Goal: Find specific page/section: Find specific page/section

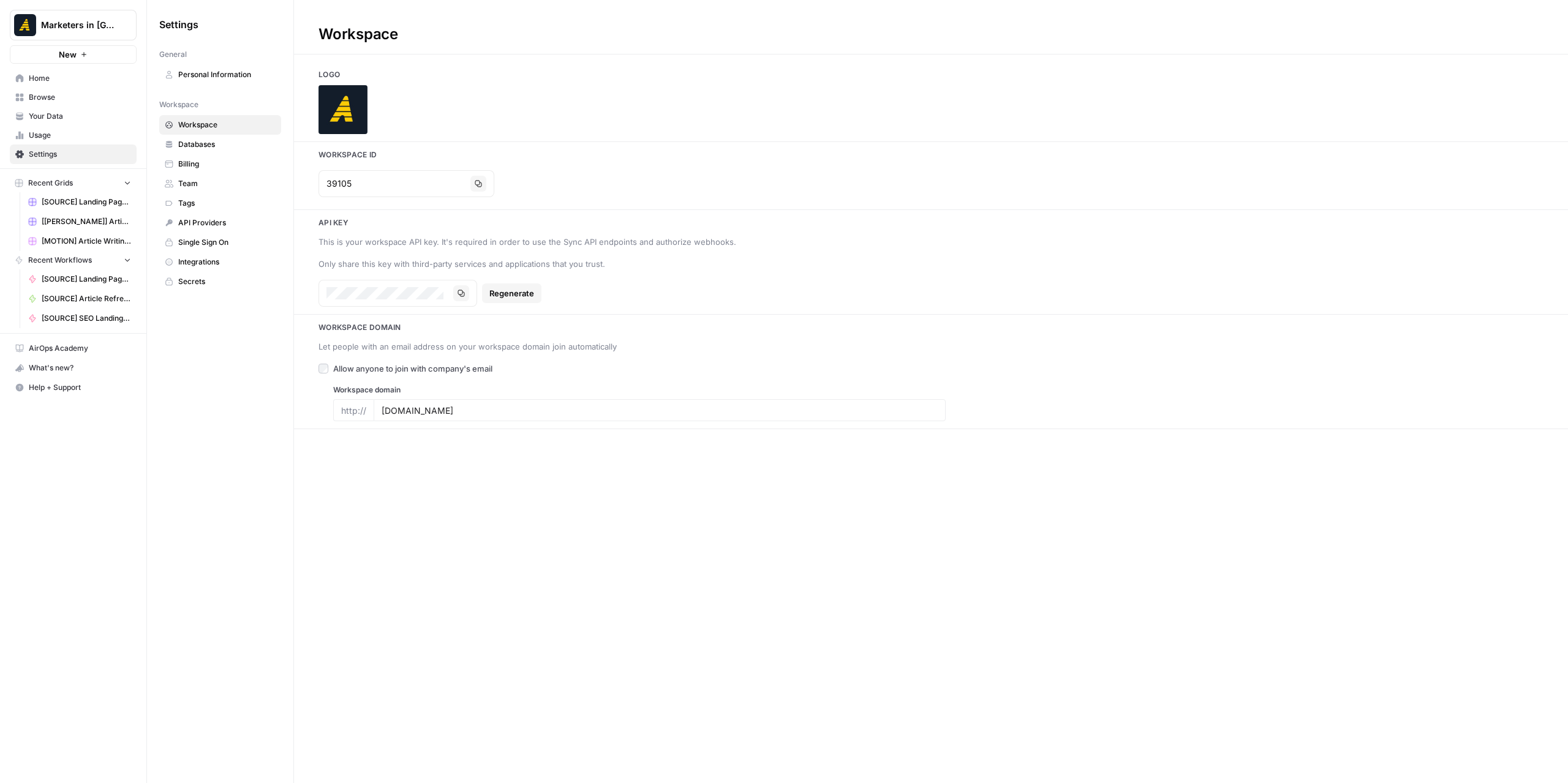
click at [68, 92] on span "Browse" at bounding box center [80, 97] width 102 height 11
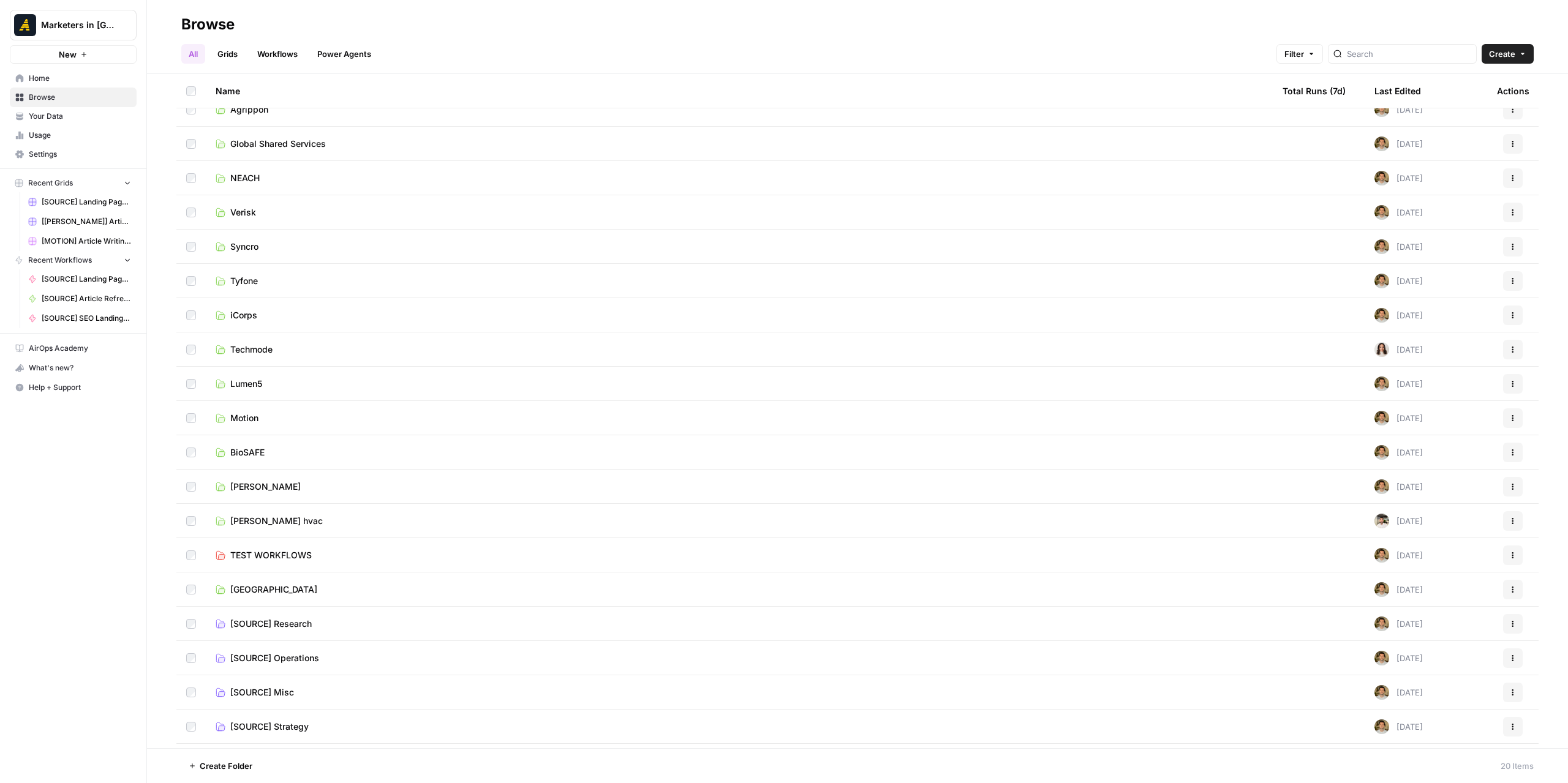
scroll to position [45, 0]
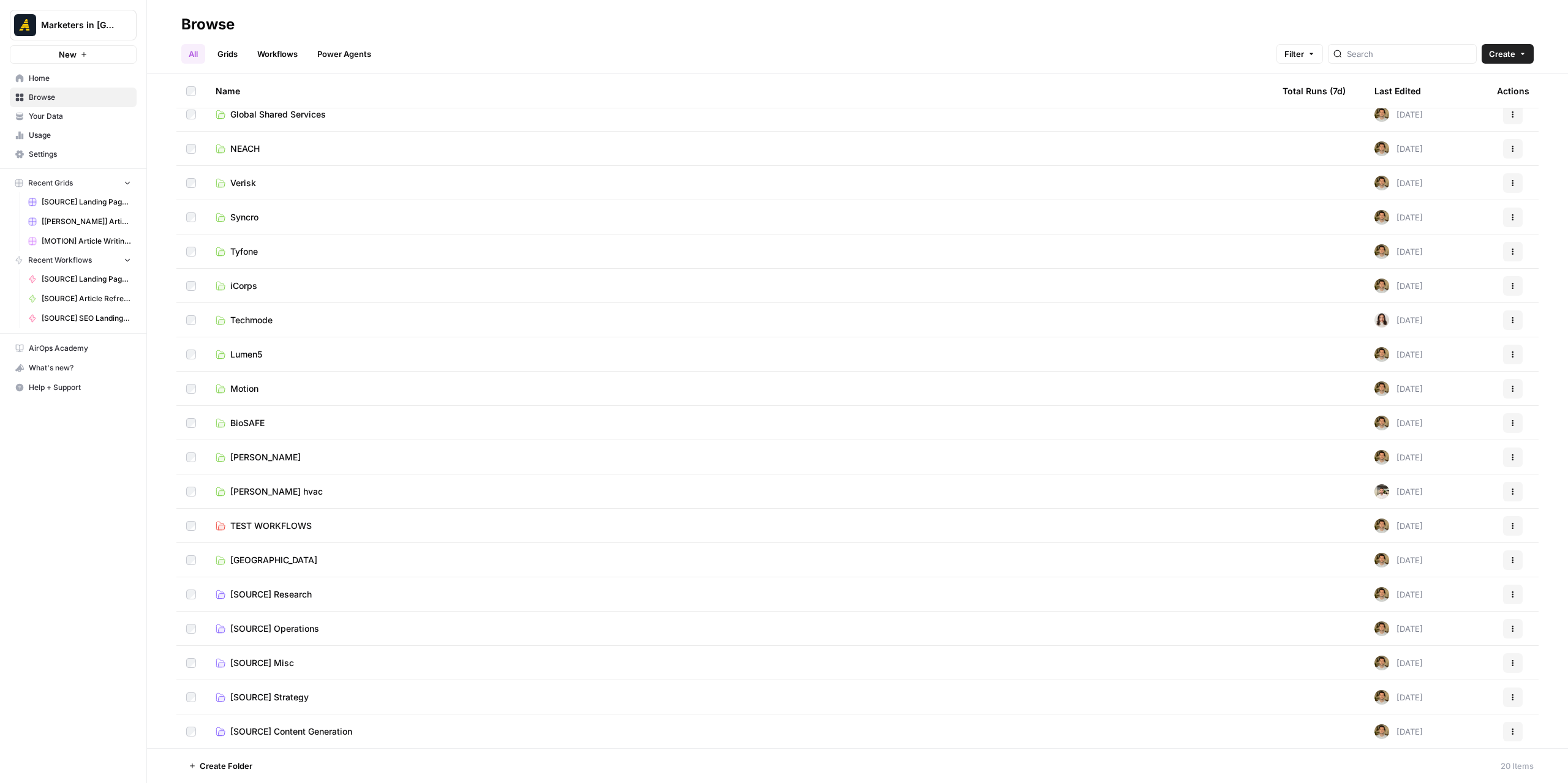
click at [300, 694] on span "[SOURCE] Strategy" at bounding box center [269, 697] width 78 height 12
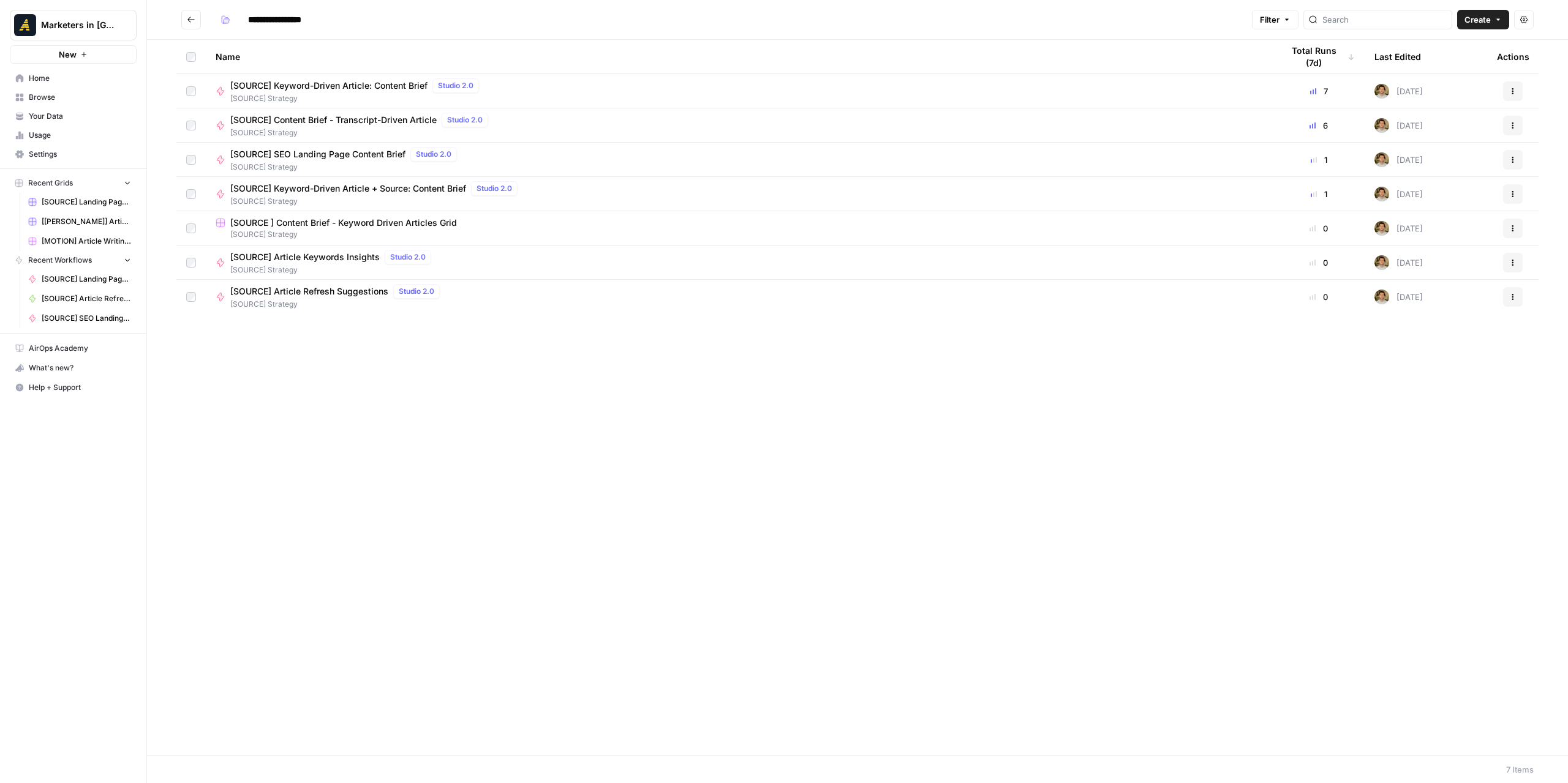
click at [187, 18] on icon "Go back" at bounding box center [190, 19] width 9 height 9
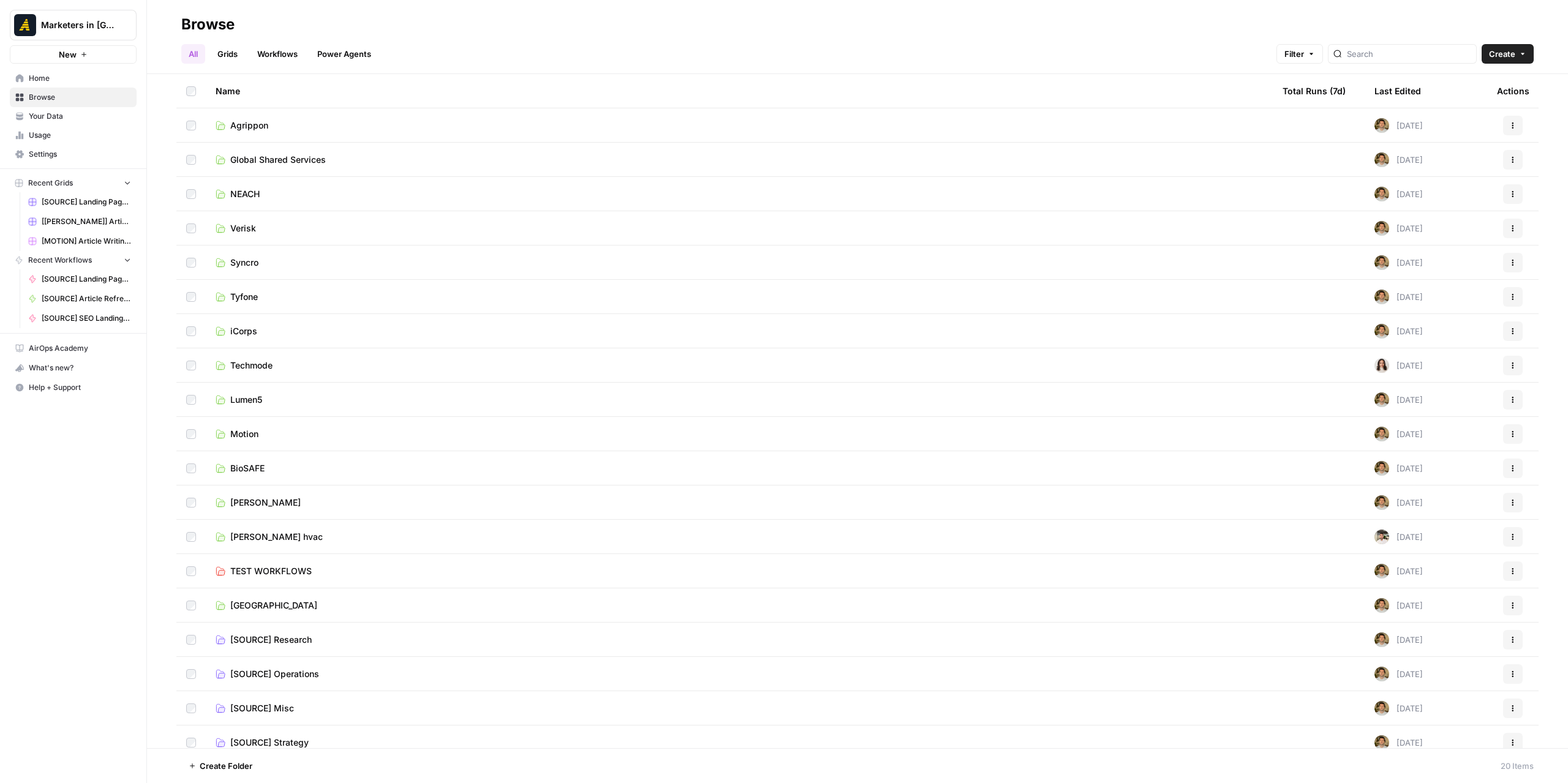
click at [286, 629] on td "[SOURCE] Research" at bounding box center [739, 639] width 1067 height 33
click at [287, 641] on span "[SOURCE] Research" at bounding box center [271, 639] width 81 height 12
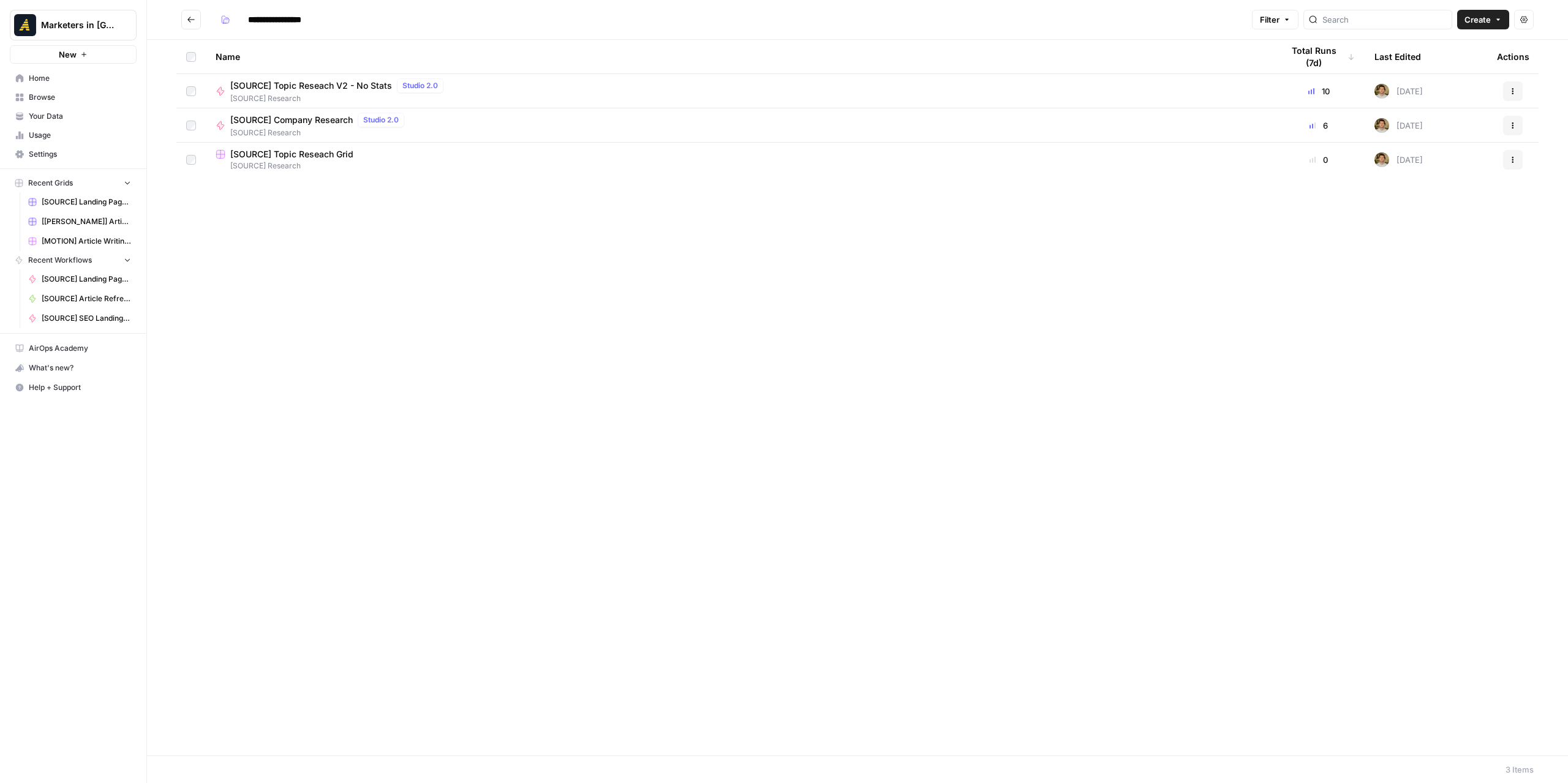
click at [186, 14] on button "Go back" at bounding box center [191, 20] width 20 height 20
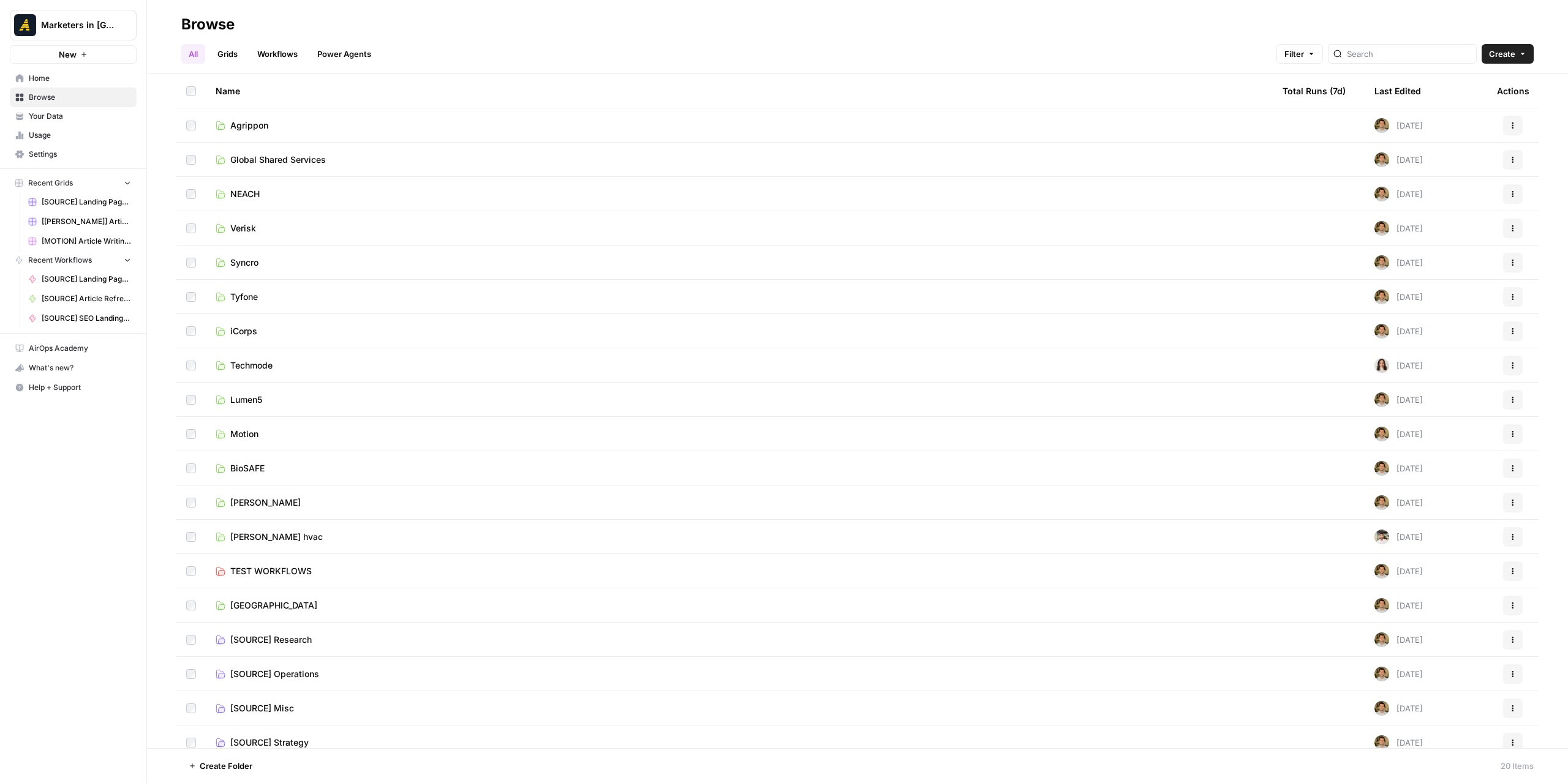
click at [289, 739] on span "[SOURCE] Strategy" at bounding box center [269, 742] width 78 height 12
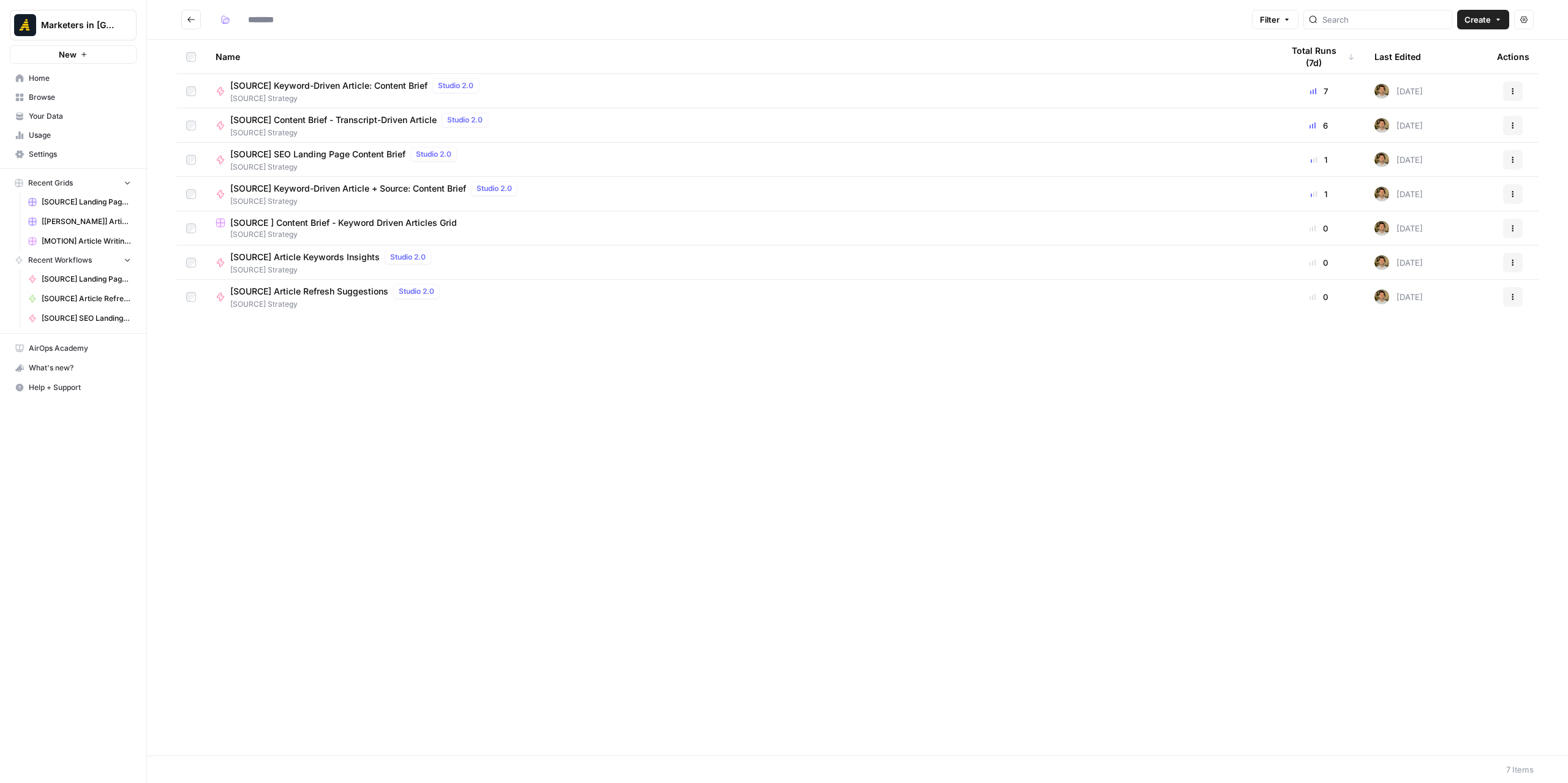
type input "**********"
click at [359, 154] on span "[SOURCE] SEO Landing Page Content Brief" at bounding box center [318, 154] width 175 height 12
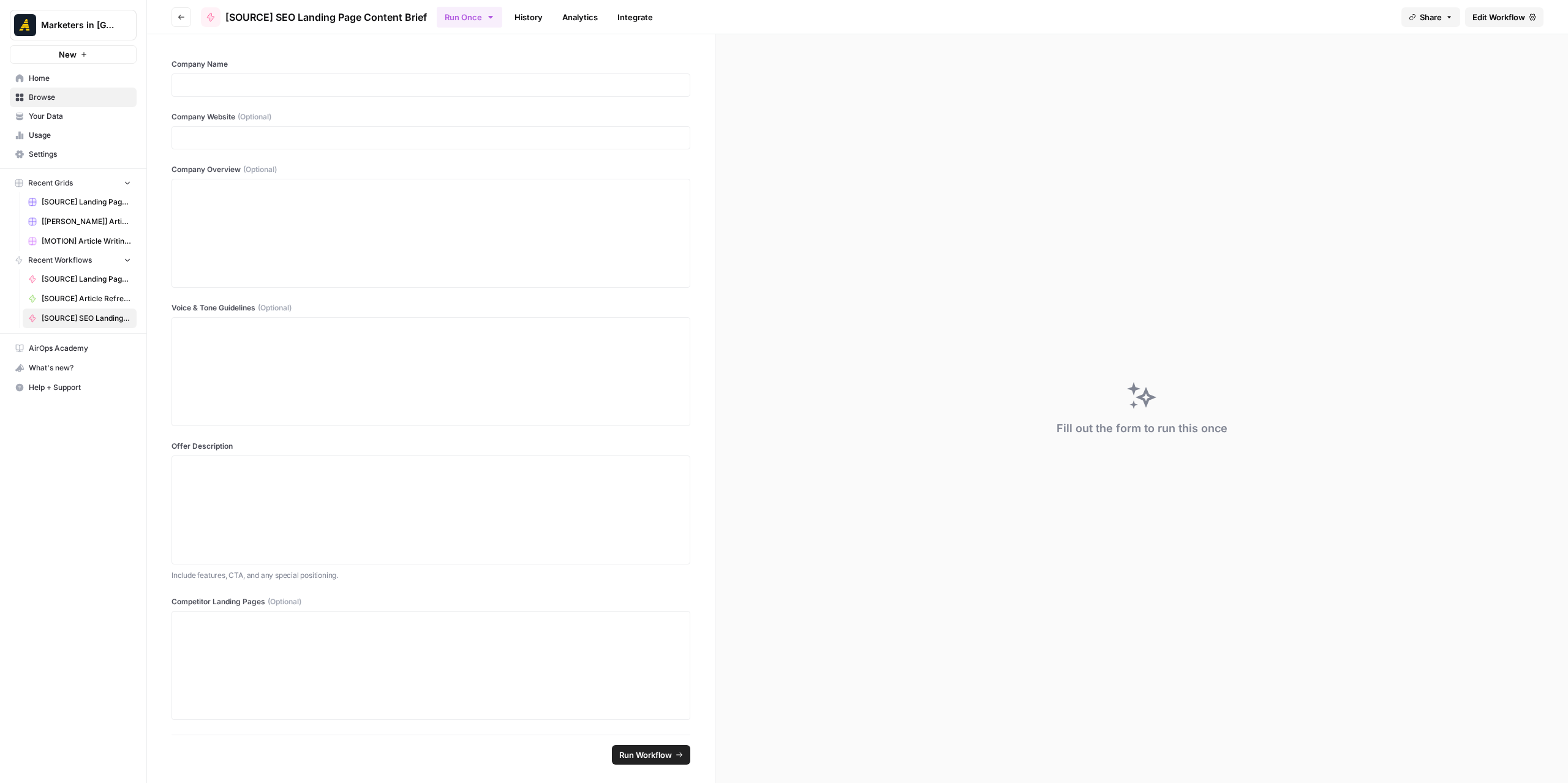
click at [181, 13] on button "Go back" at bounding box center [181, 17] width 20 height 20
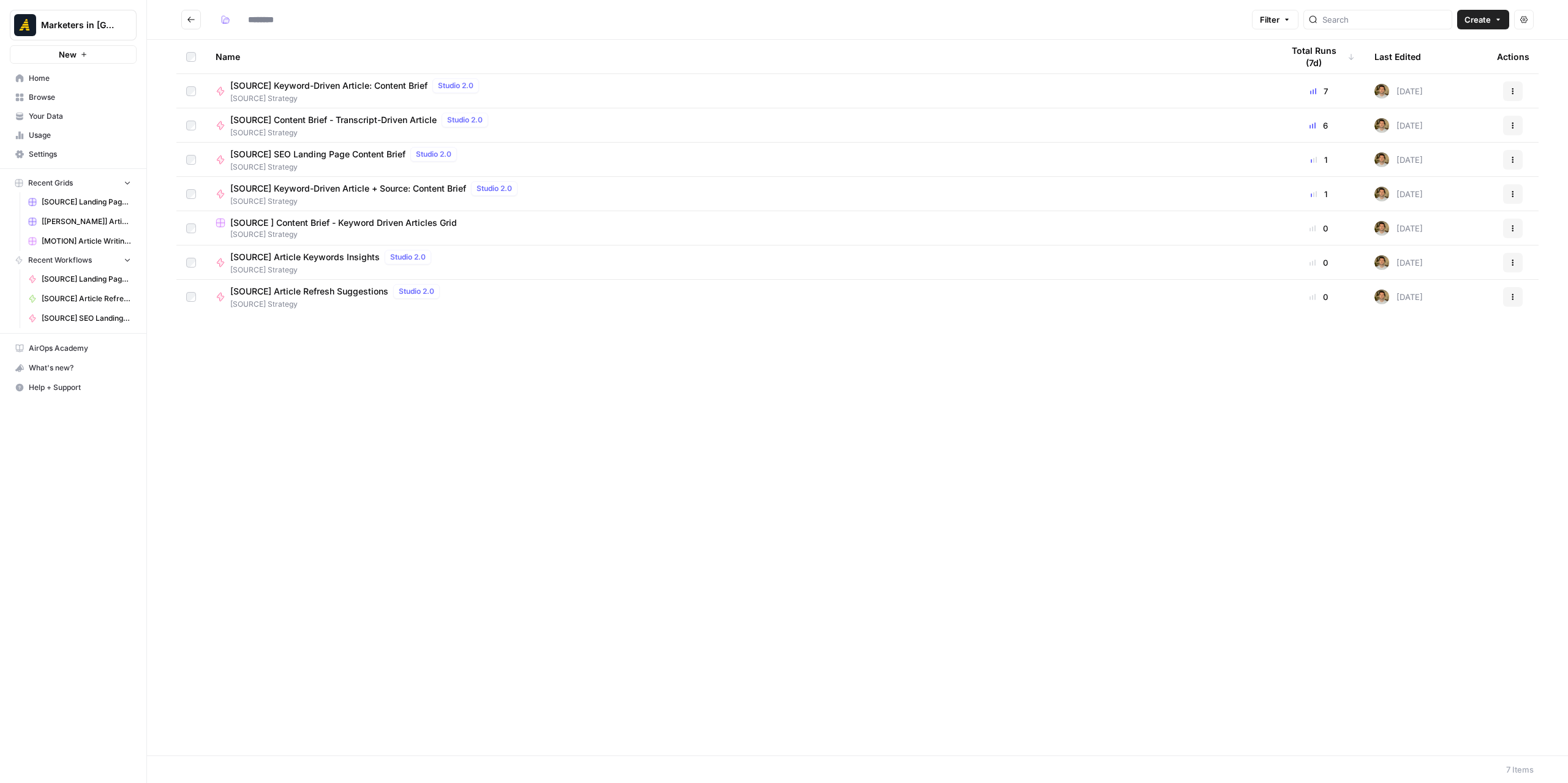
type input "**********"
click at [196, 18] on button "Go back" at bounding box center [191, 20] width 20 height 20
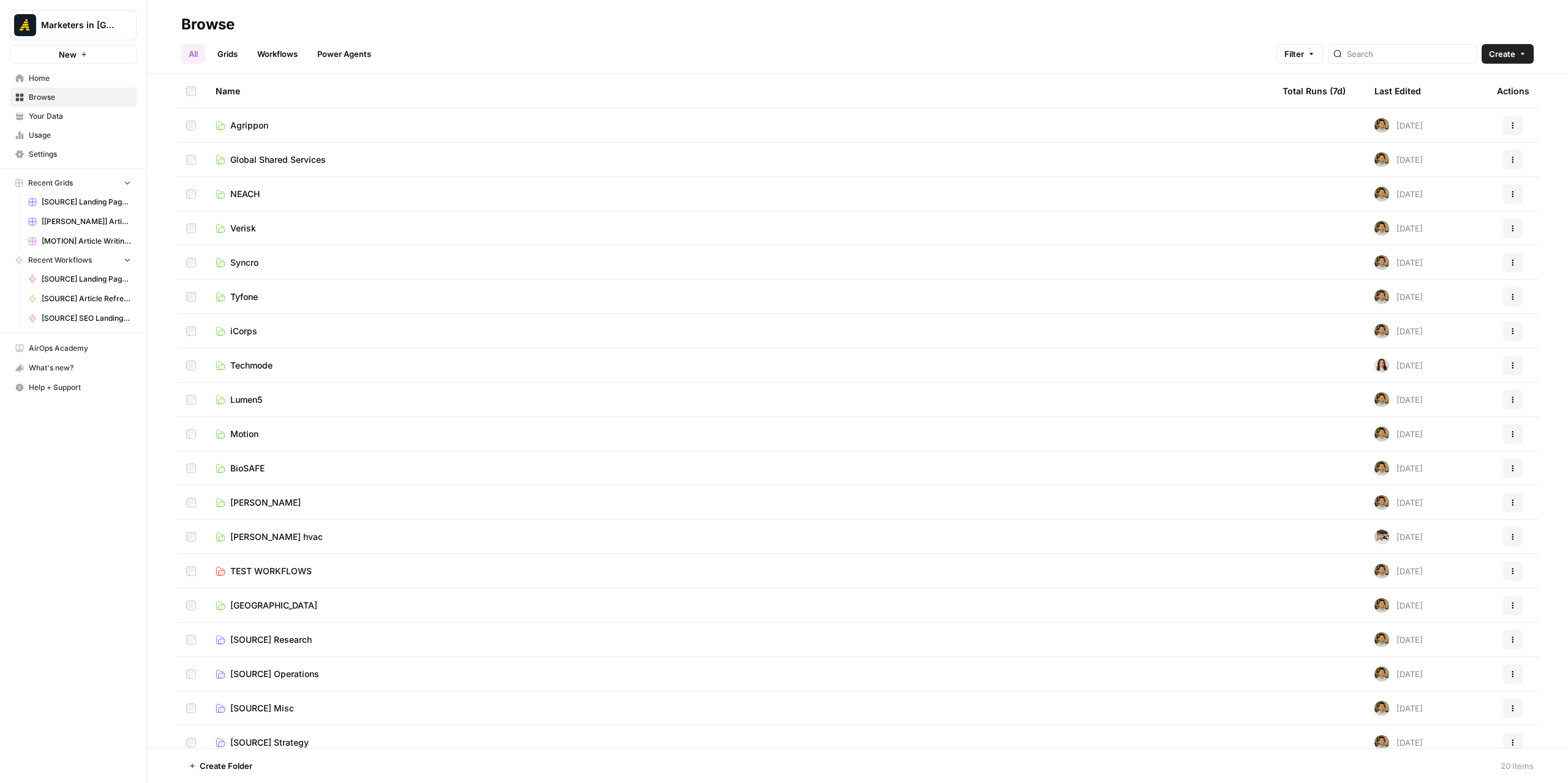
scroll to position [45, 0]
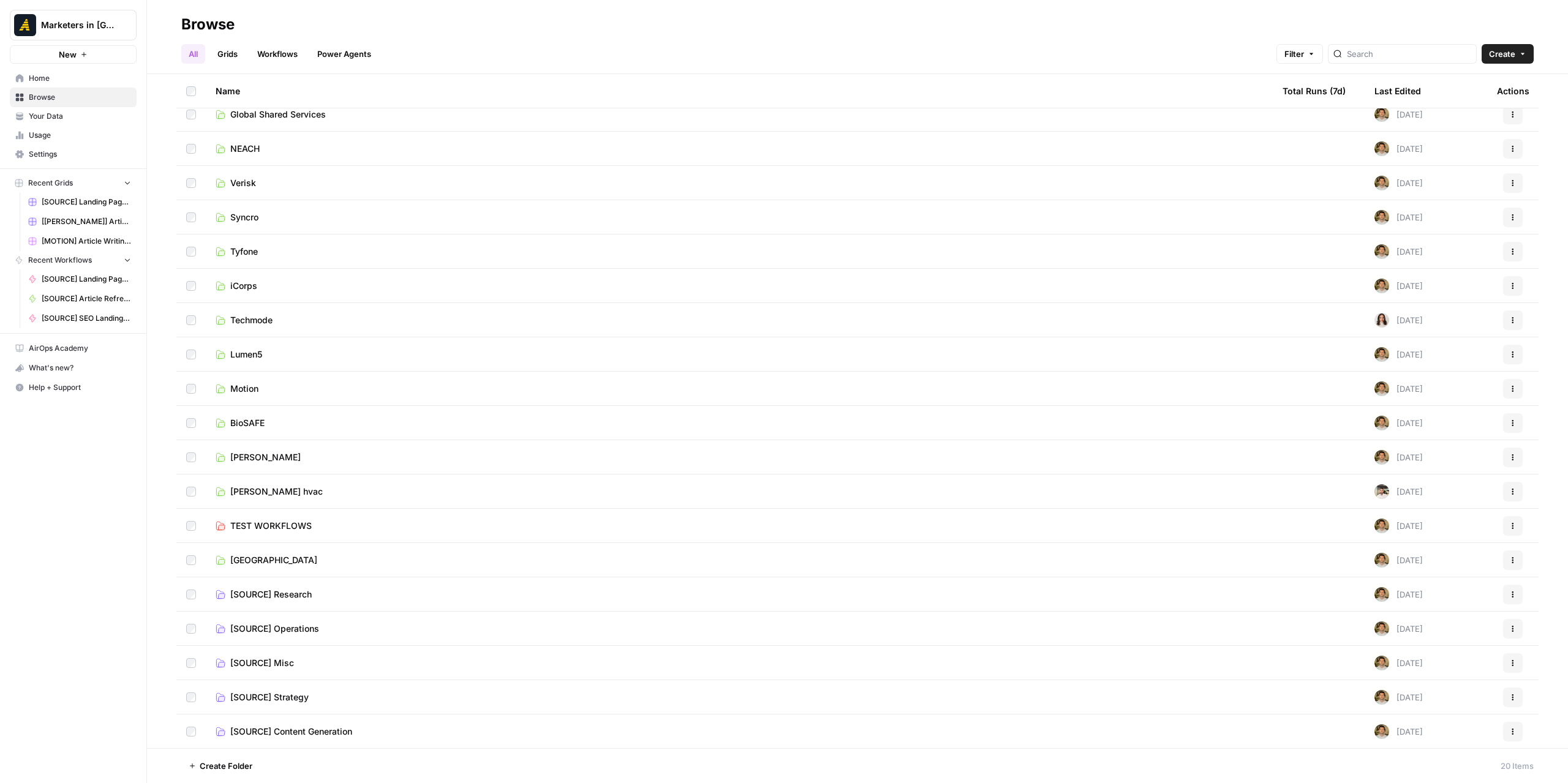
click at [287, 693] on span "[SOURCE] Strategy" at bounding box center [269, 697] width 78 height 12
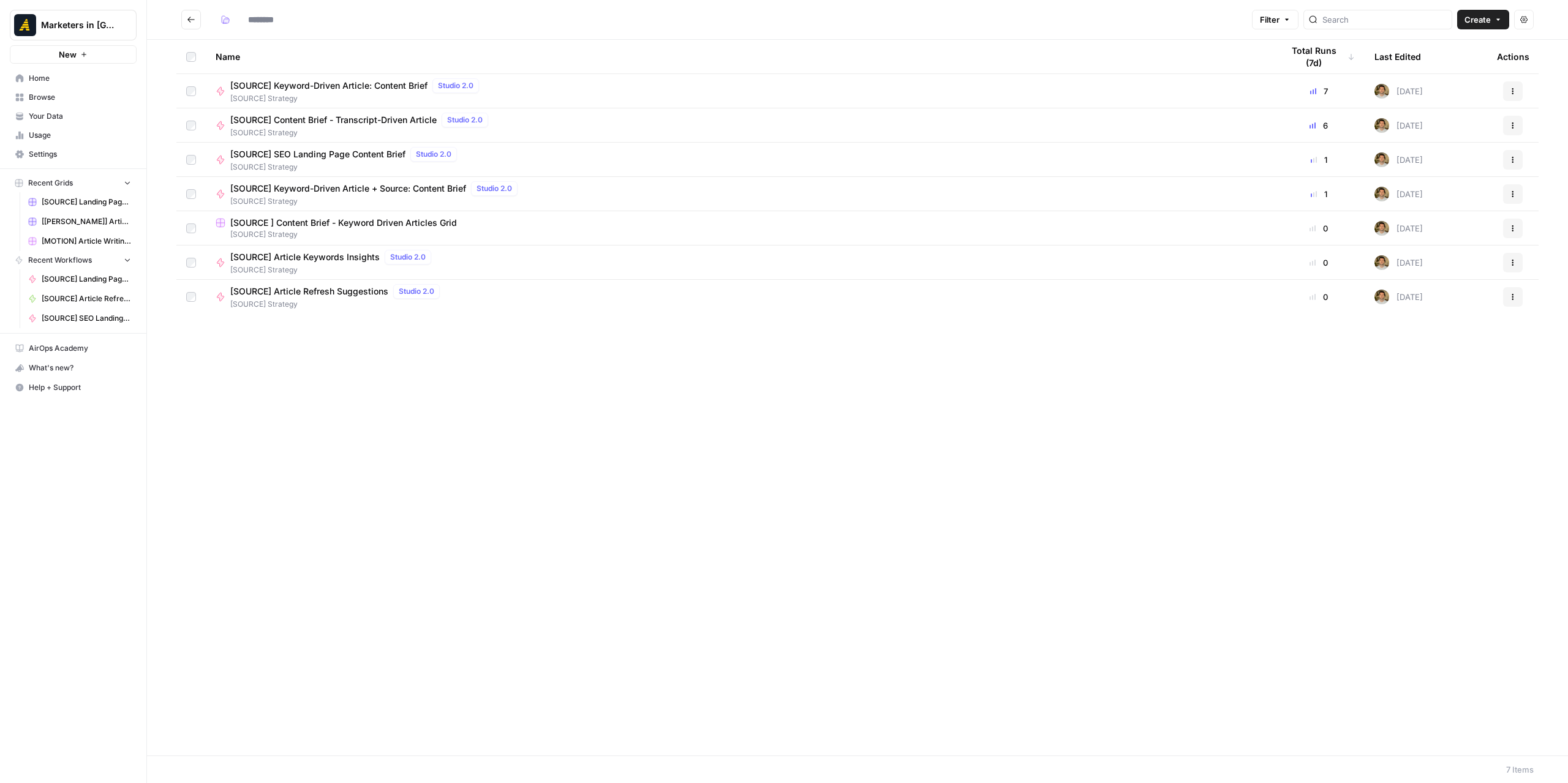
type input "**********"
click at [185, 22] on button "Go back" at bounding box center [191, 20] width 20 height 20
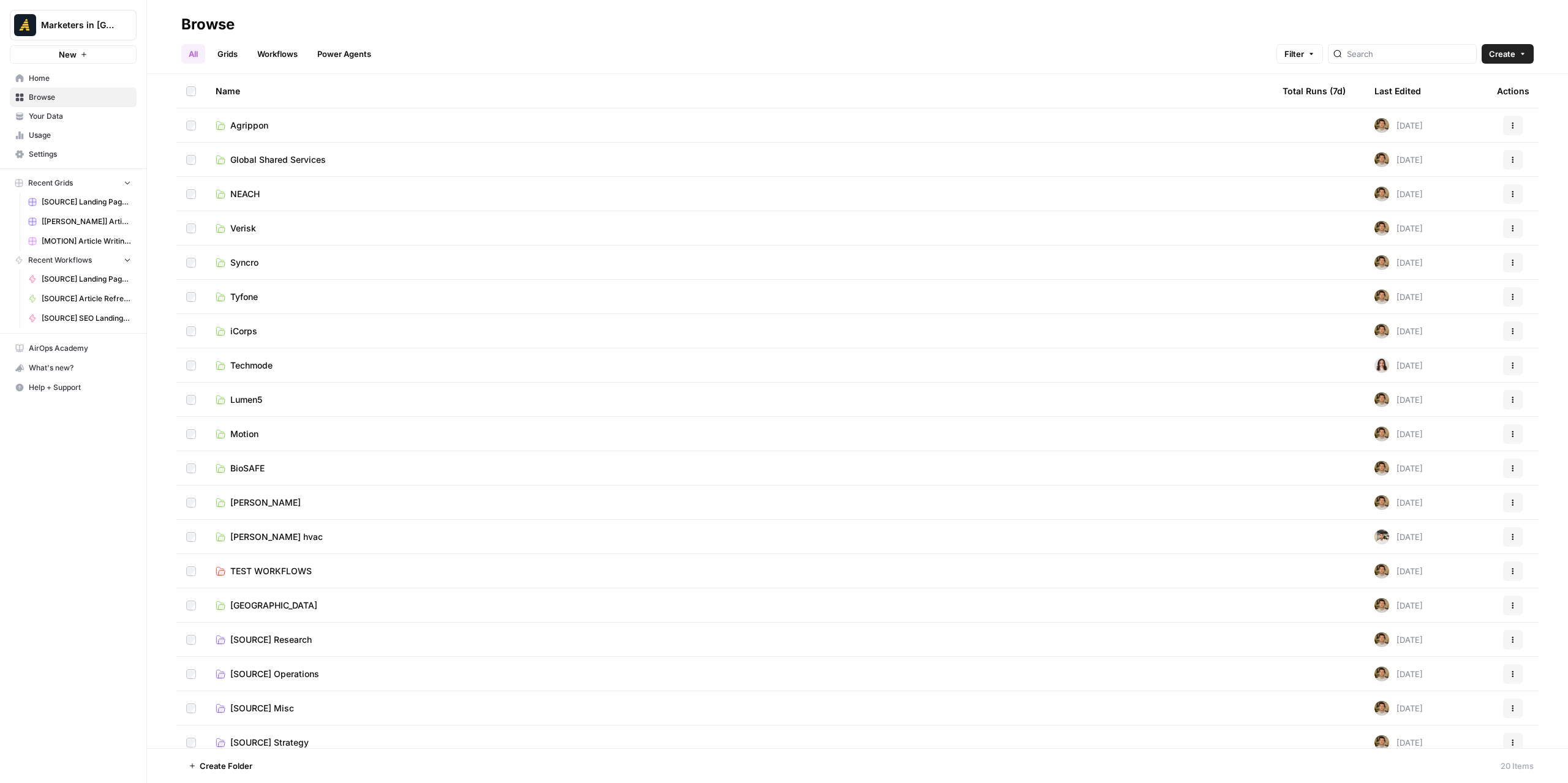
click at [285, 671] on span "[SOURCE] Operations" at bounding box center [274, 674] width 89 height 12
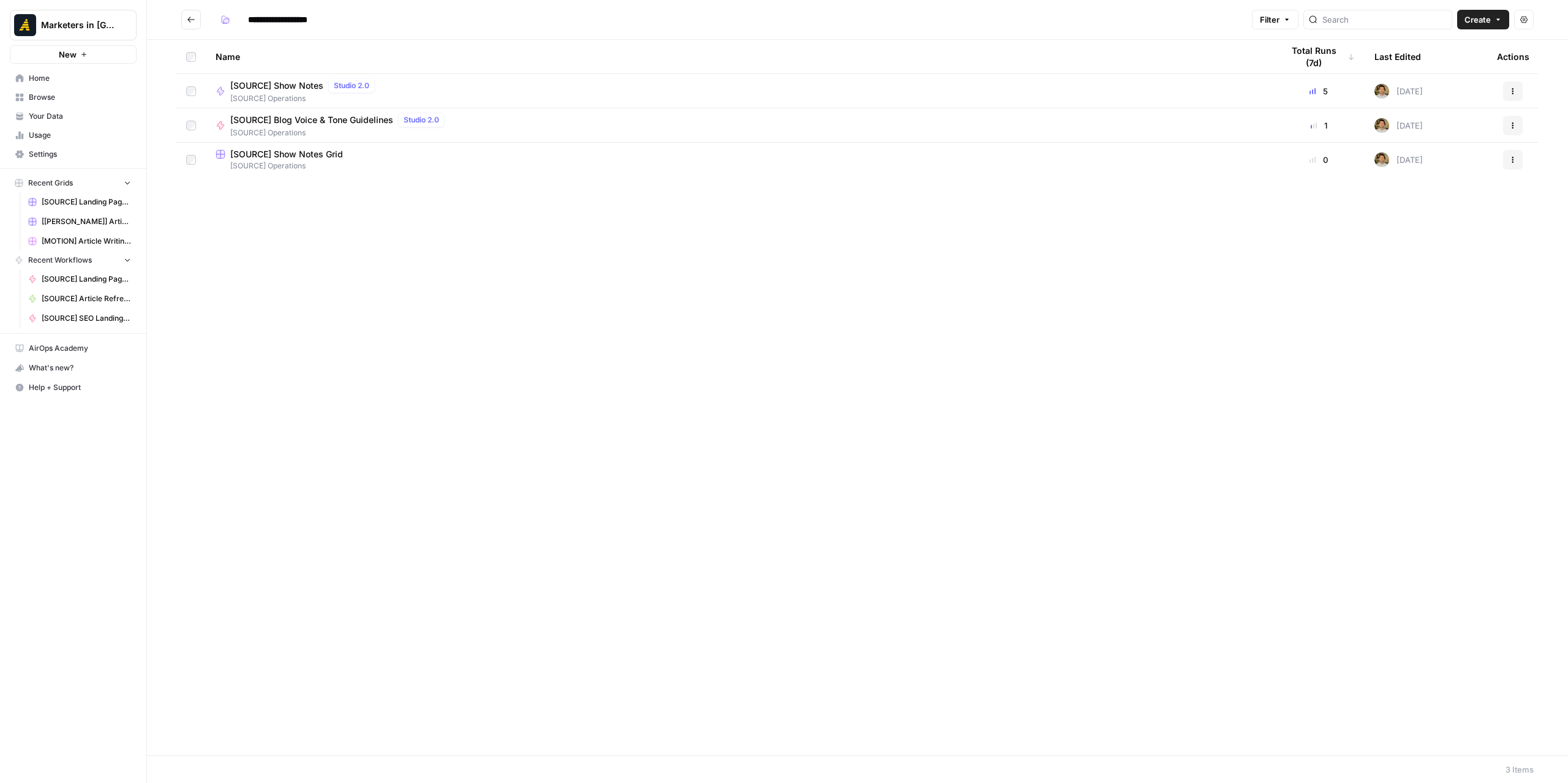
click at [186, 21] on icon "Go back" at bounding box center [190, 19] width 9 height 9
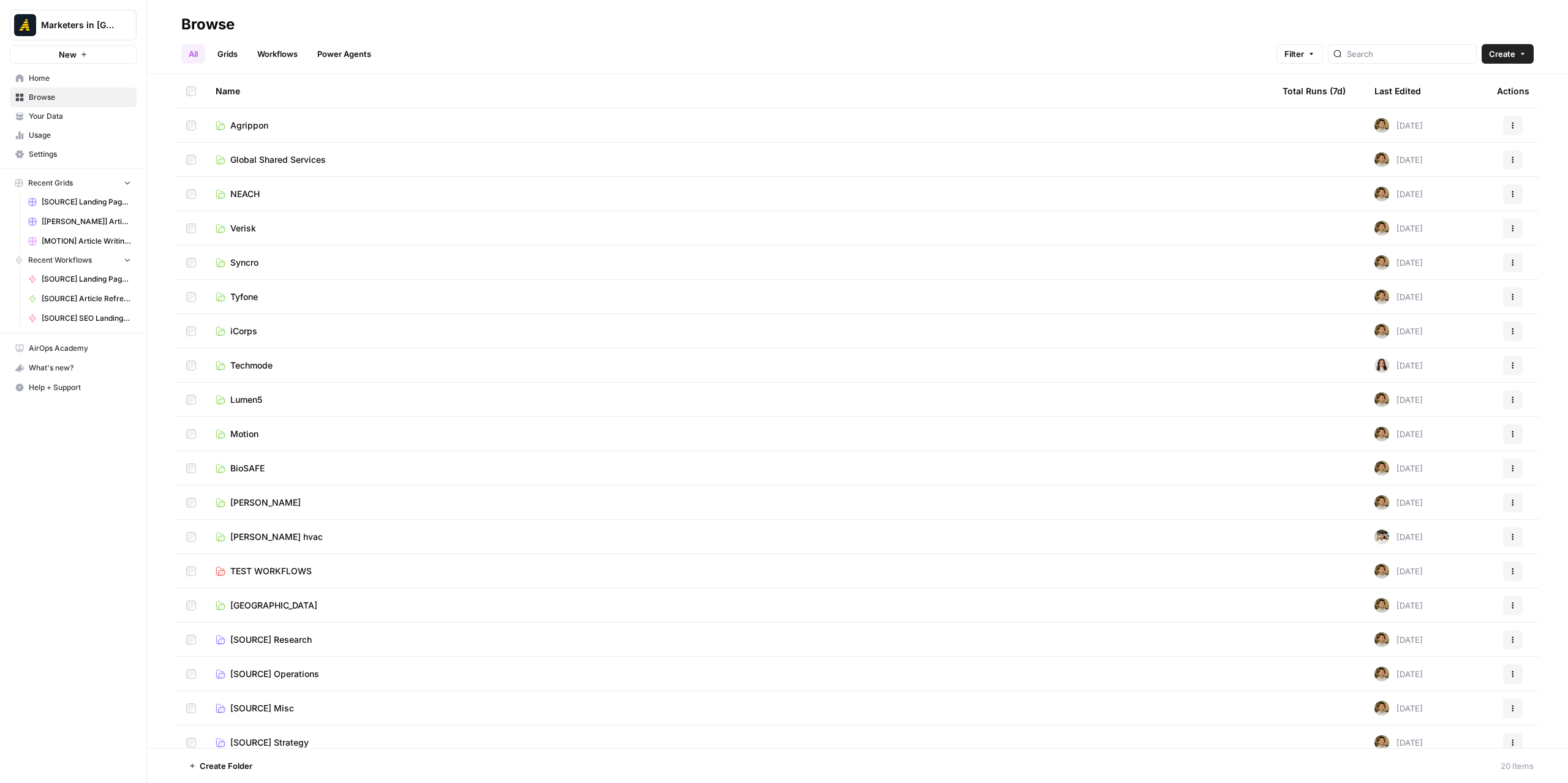
click at [261, 576] on span "TEST WORKFLOWS" at bounding box center [271, 571] width 81 height 12
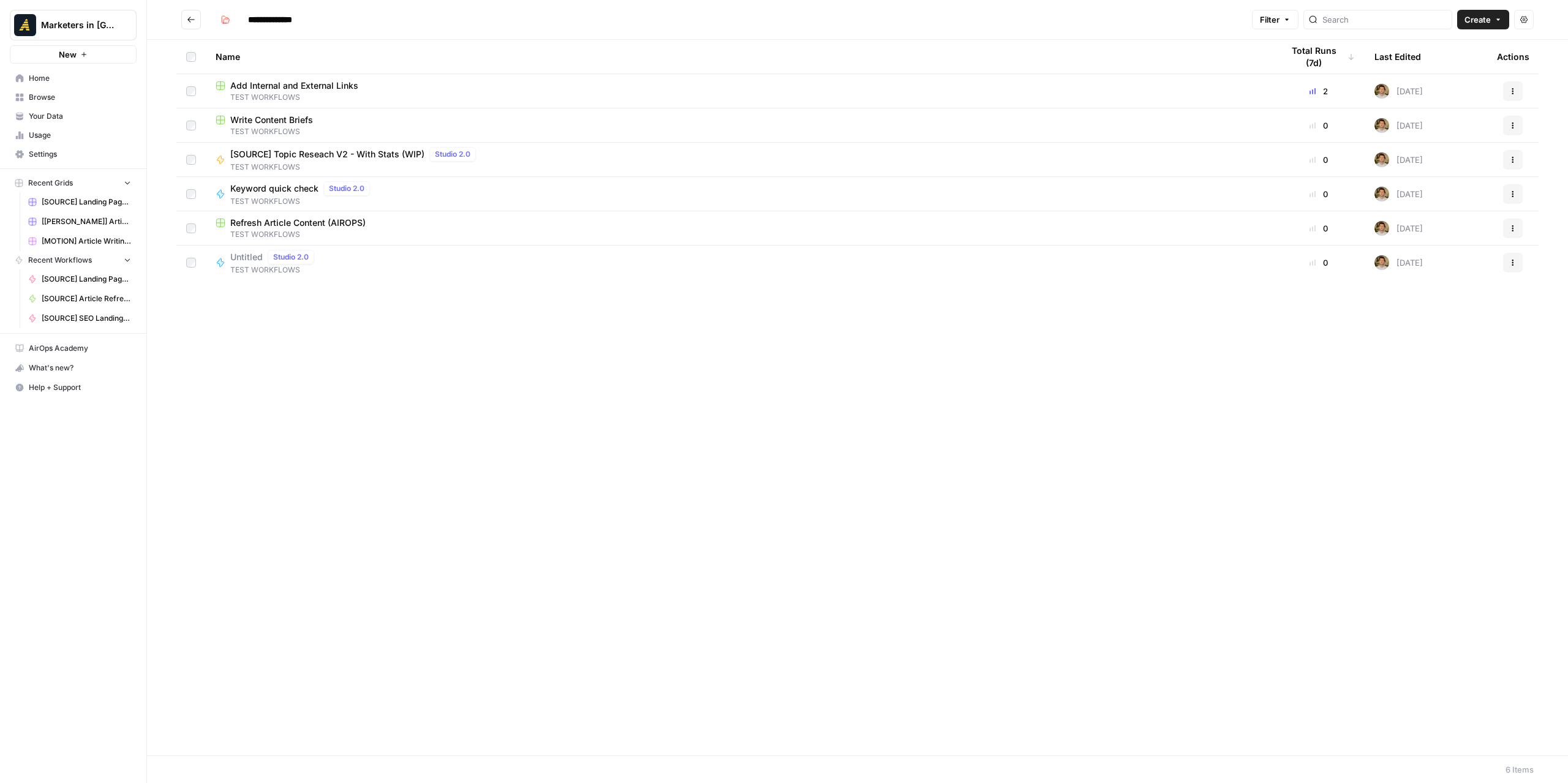
click at [197, 23] on button "Go back" at bounding box center [191, 20] width 20 height 20
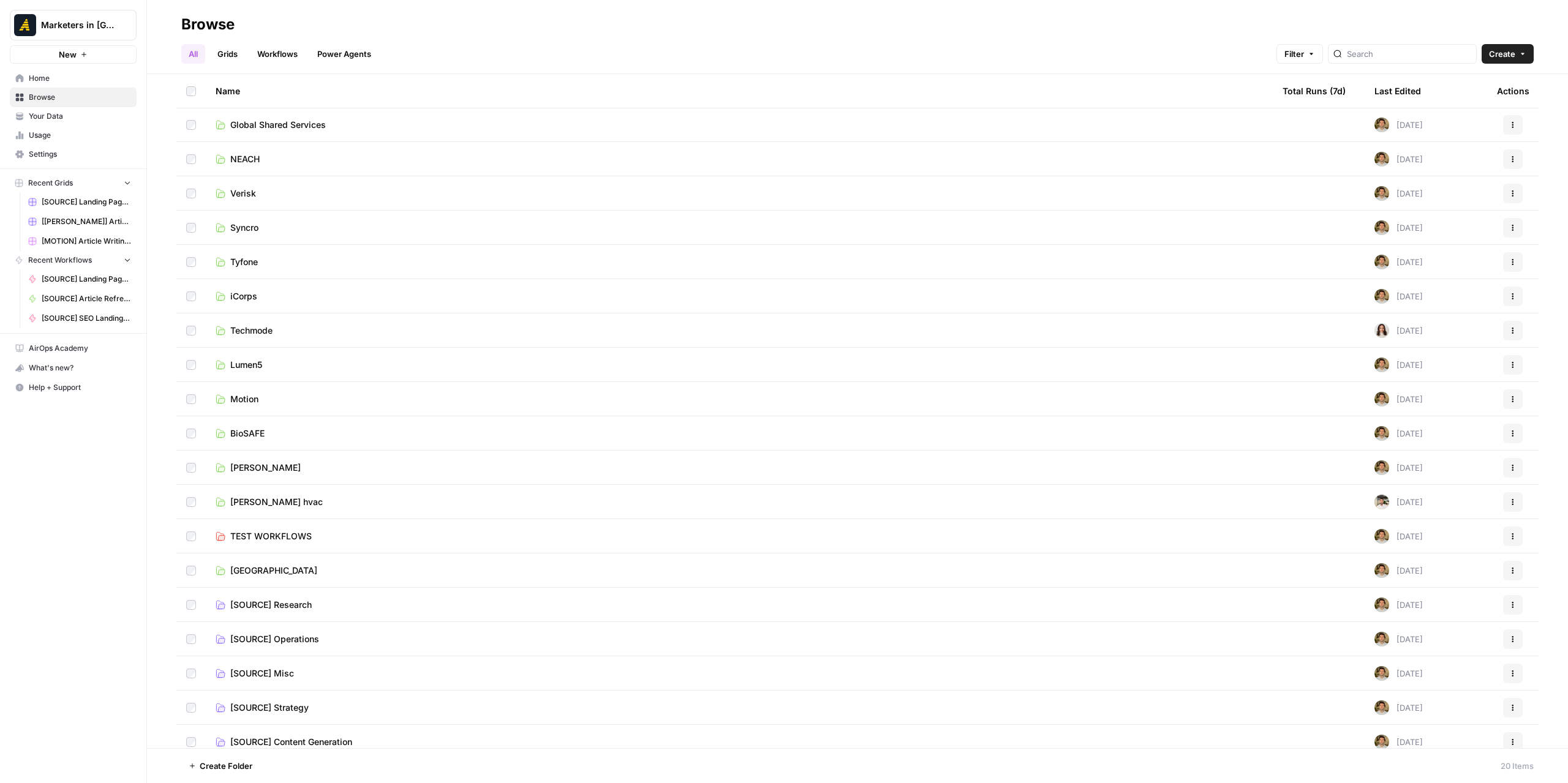
scroll to position [45, 0]
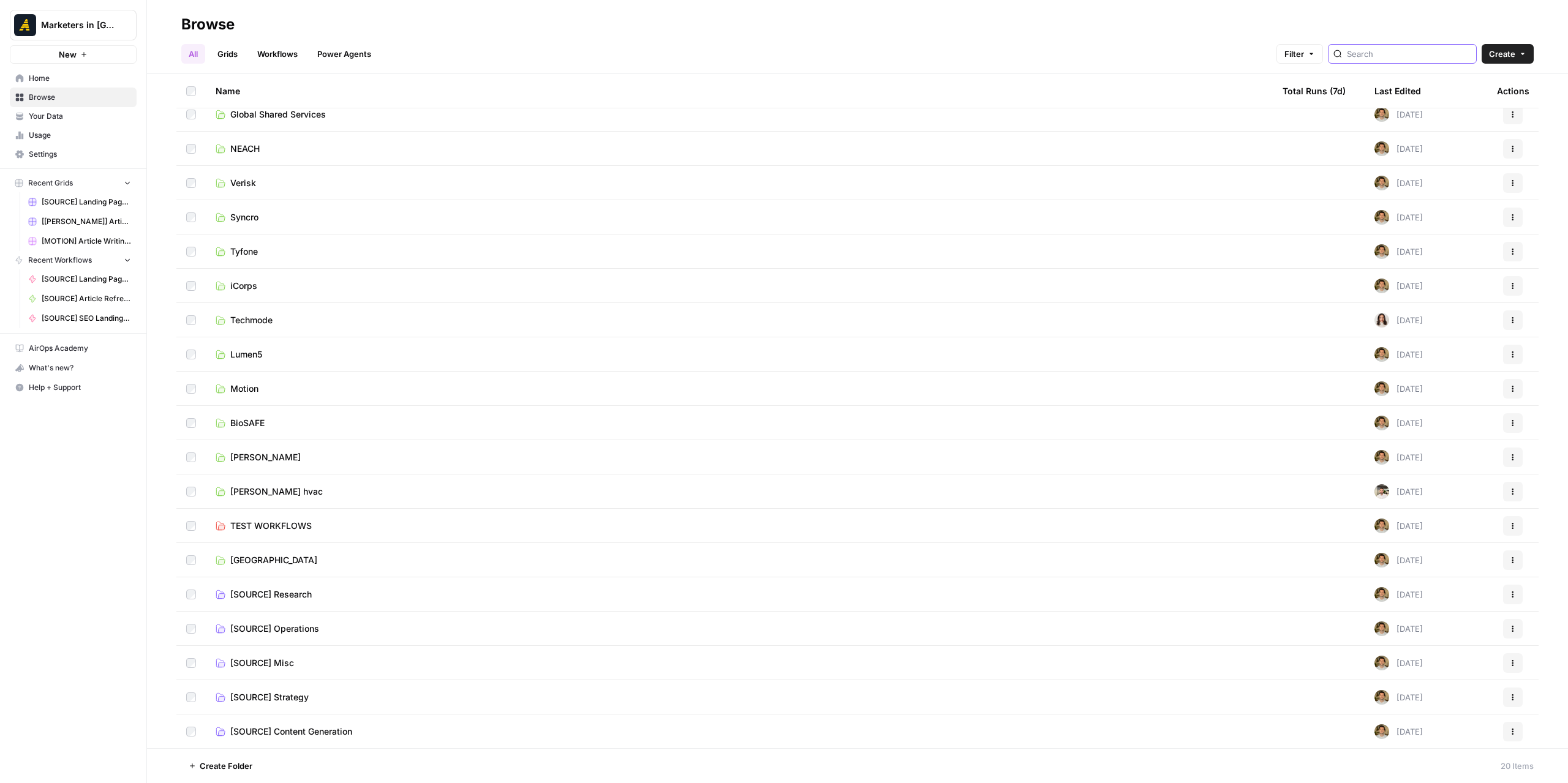
click at [1377, 51] on input "search" at bounding box center [1408, 54] width 124 height 12
type input "landing"
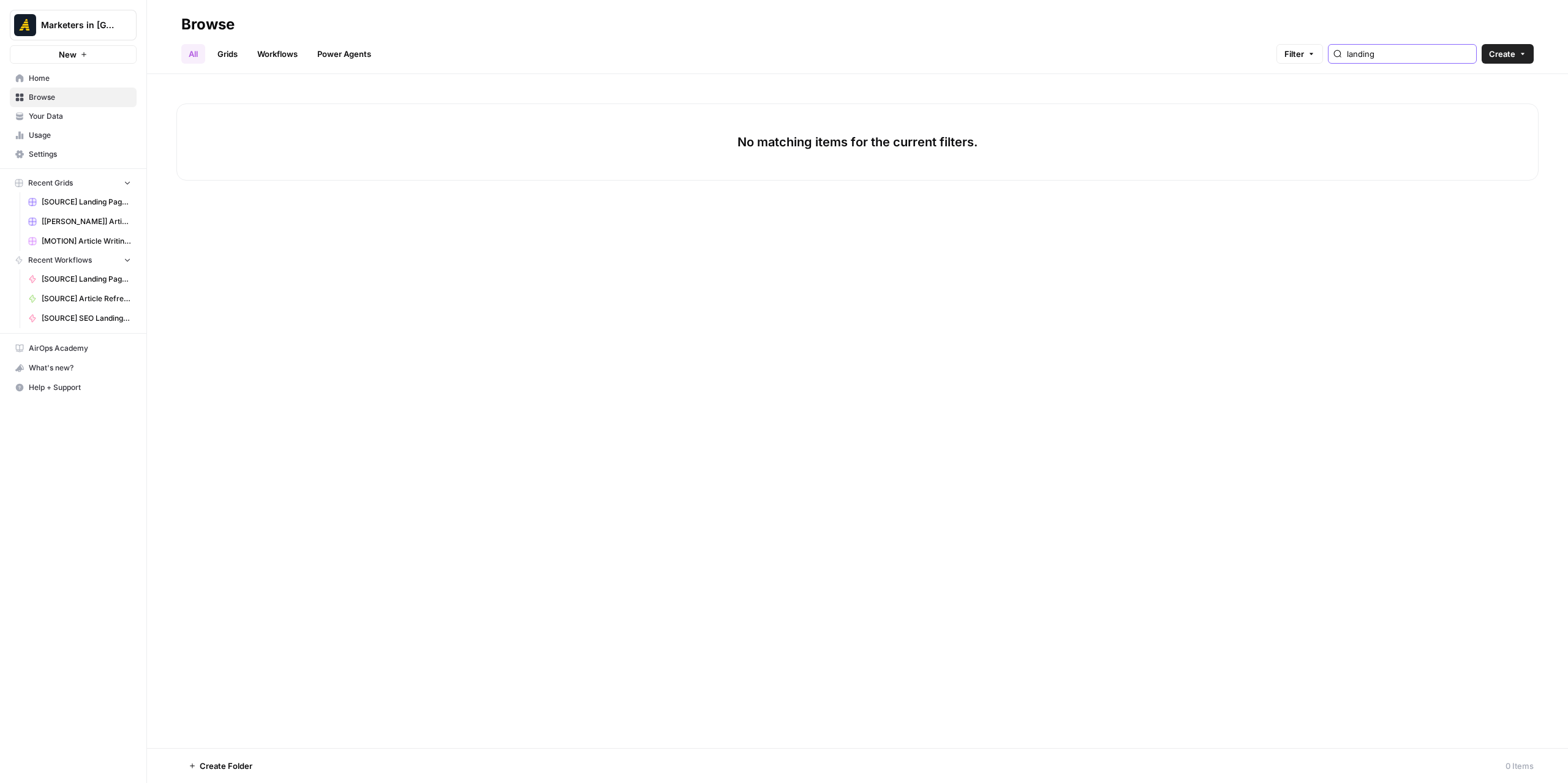
drag, startPoint x: 1400, startPoint y: 53, endPoint x: 1229, endPoint y: 58, distance: 171.1
click at [1229, 58] on div "All Grids Workflows Power Agents Filter landing Create" at bounding box center [858, 49] width 1353 height 30
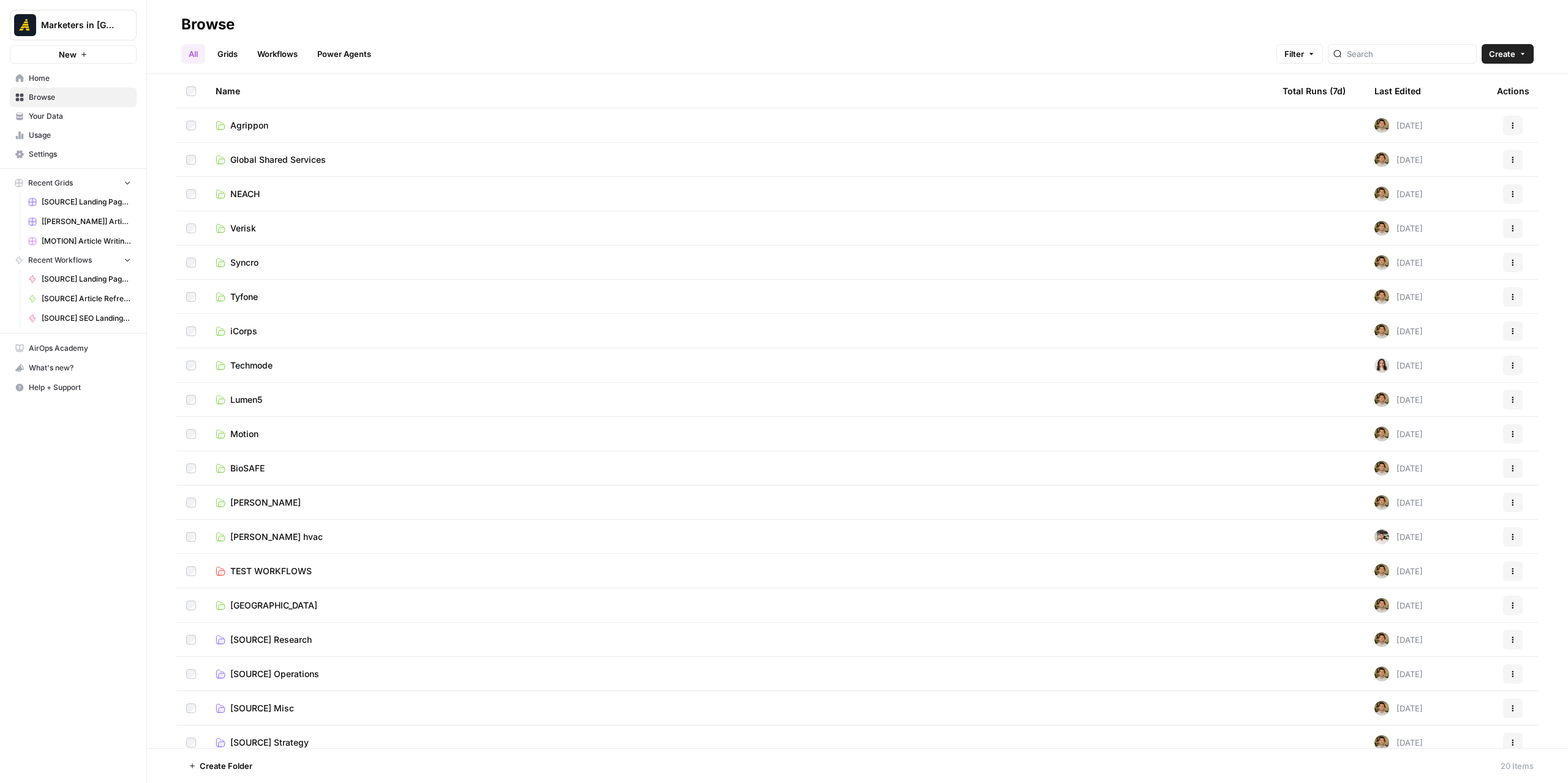
click at [229, 50] on link "Grids" at bounding box center [227, 54] width 35 height 20
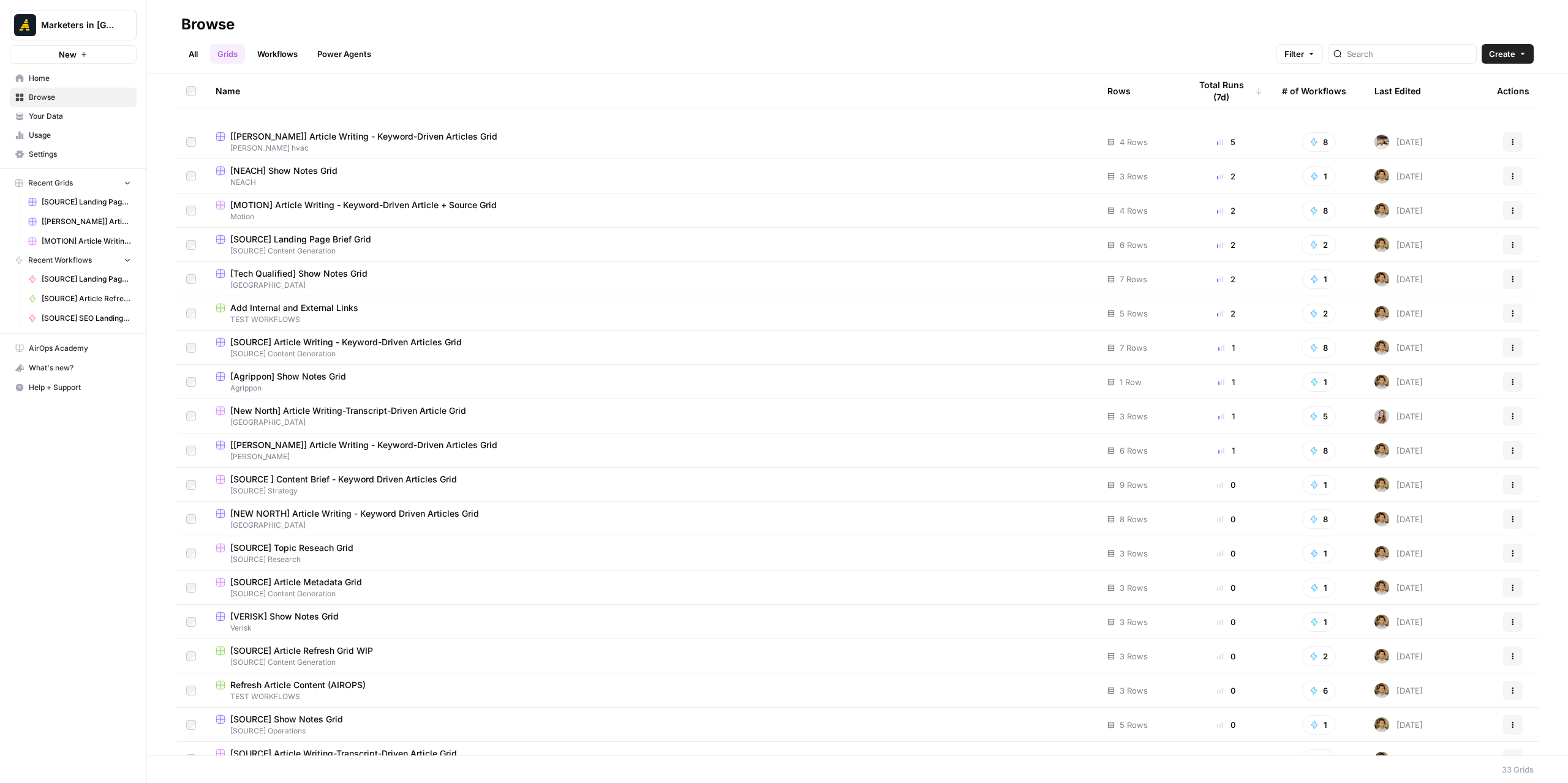
scroll to position [368, 0]
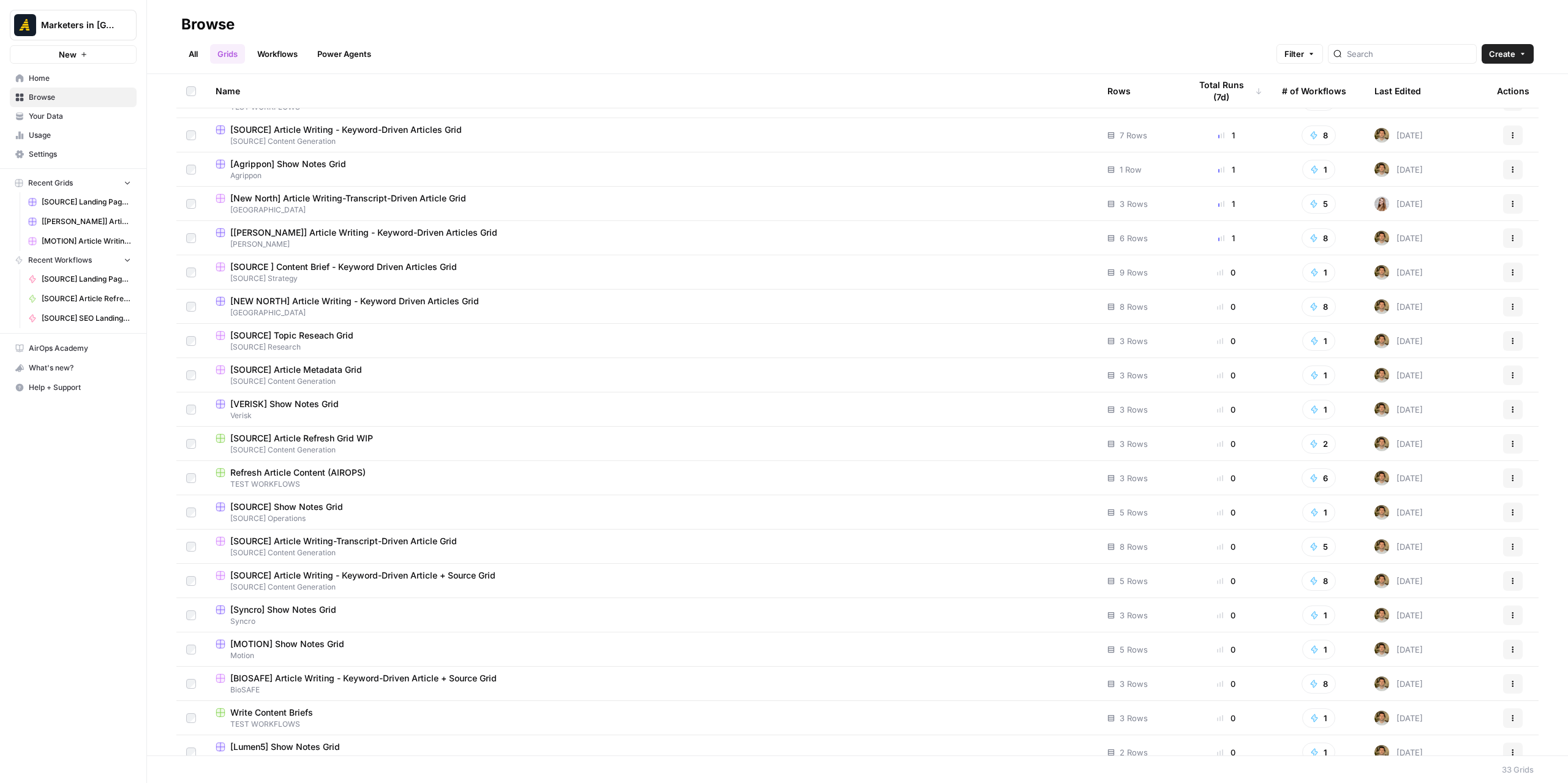
click at [186, 46] on link "All" at bounding box center [193, 54] width 24 height 20
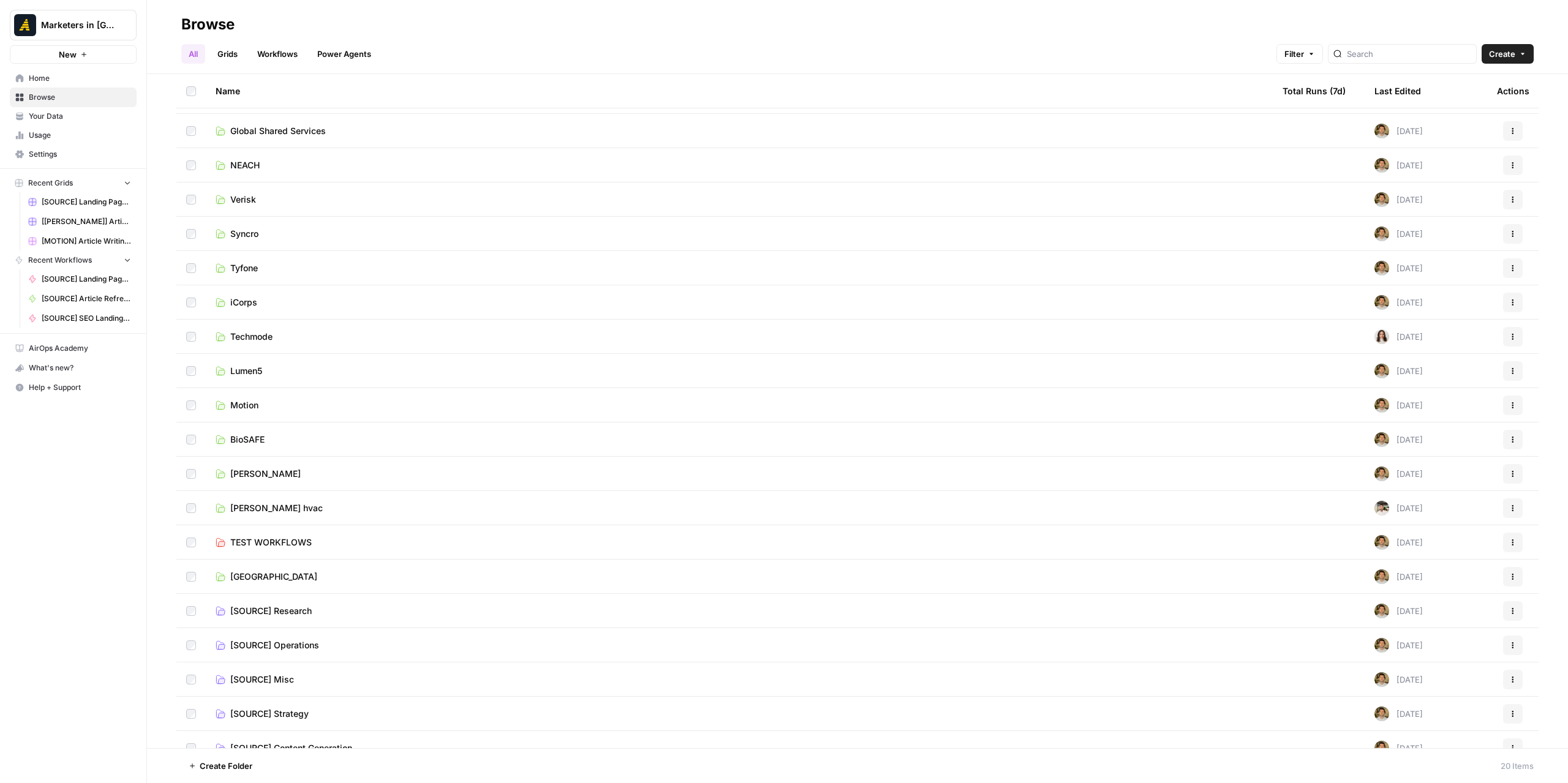
scroll to position [45, 0]
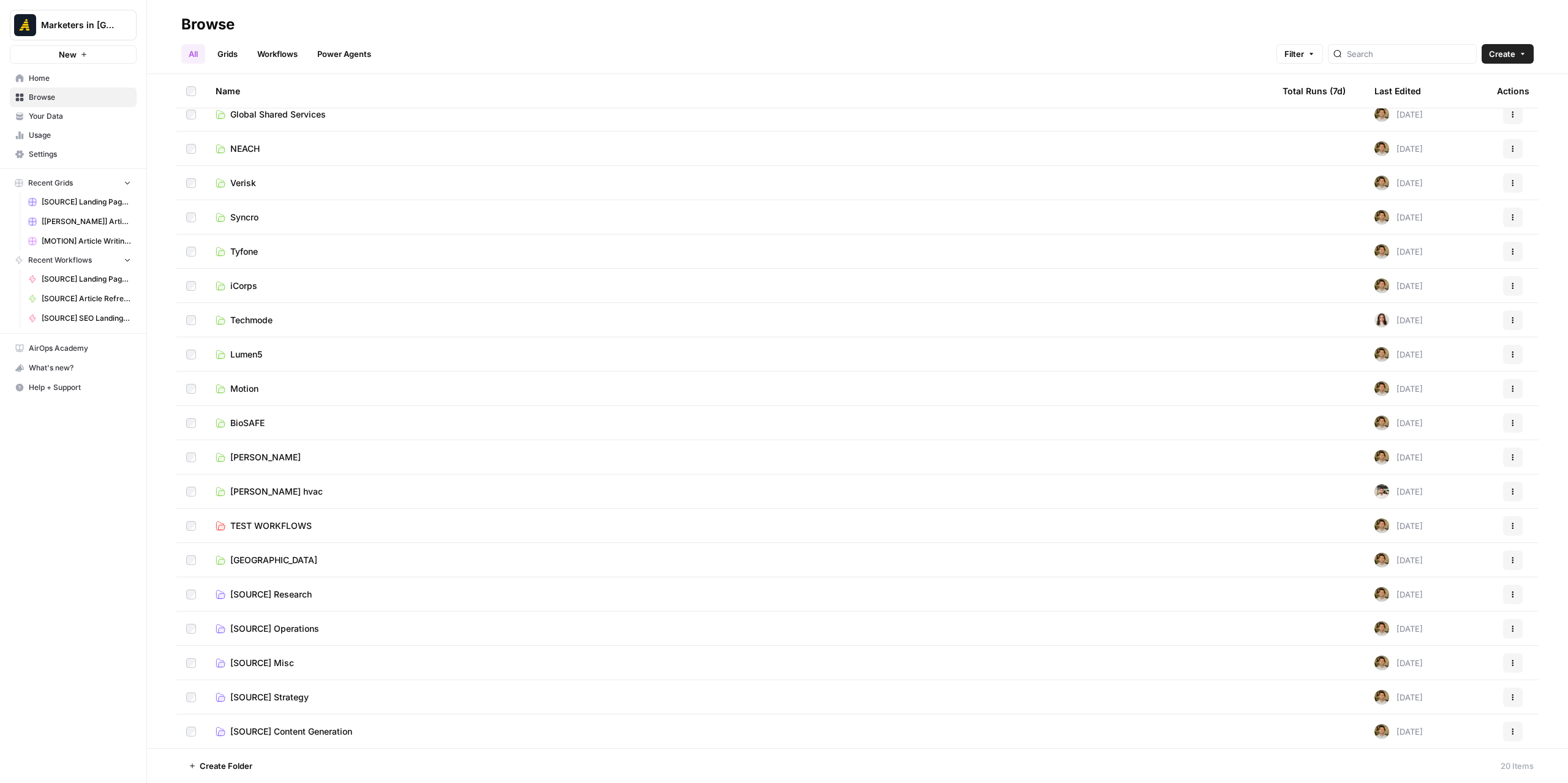
click at [282, 696] on span "[SOURCE] Strategy" at bounding box center [269, 697] width 78 height 12
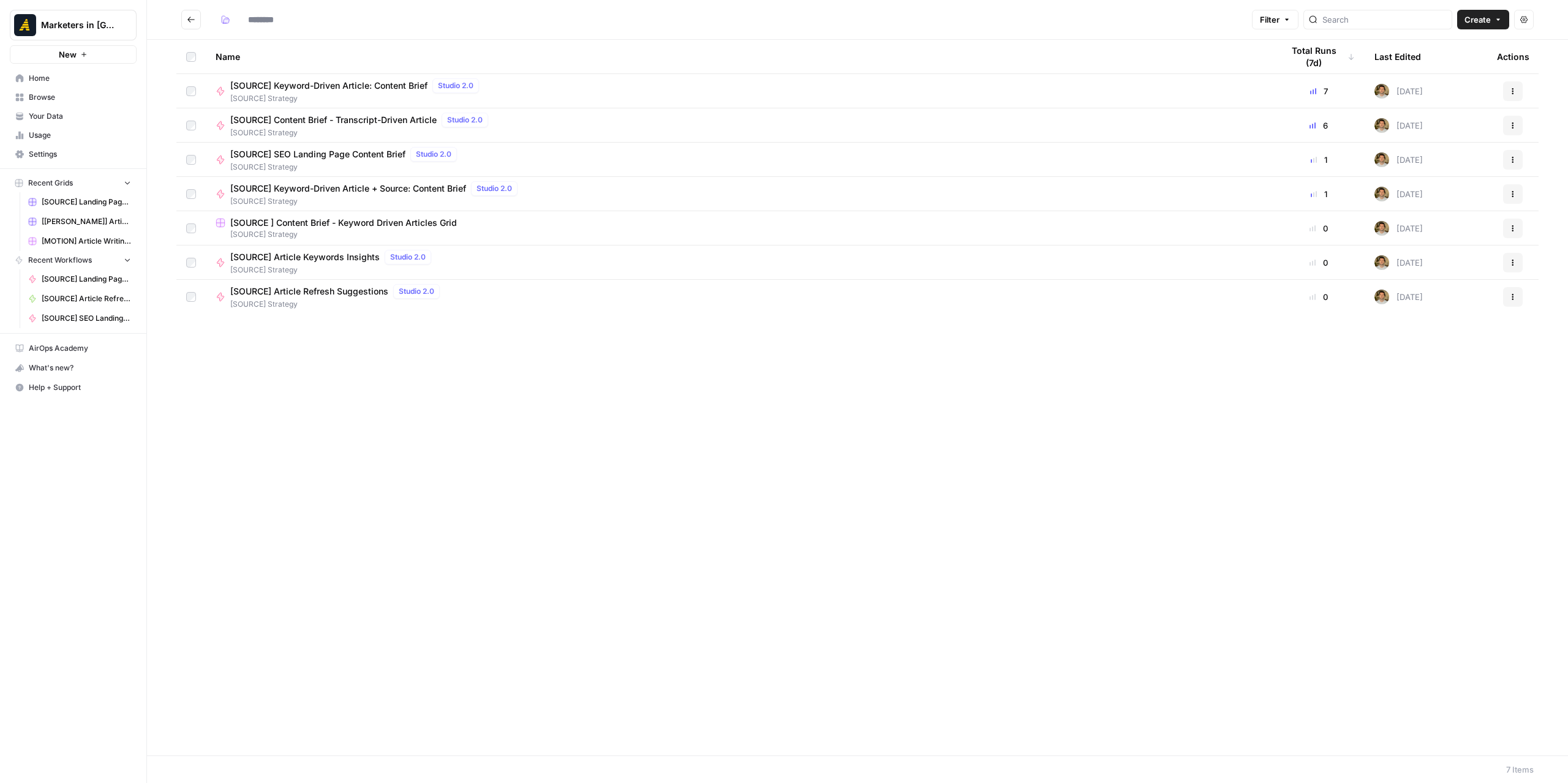
type input "**********"
click at [190, 24] on button "Go back" at bounding box center [191, 20] width 20 height 20
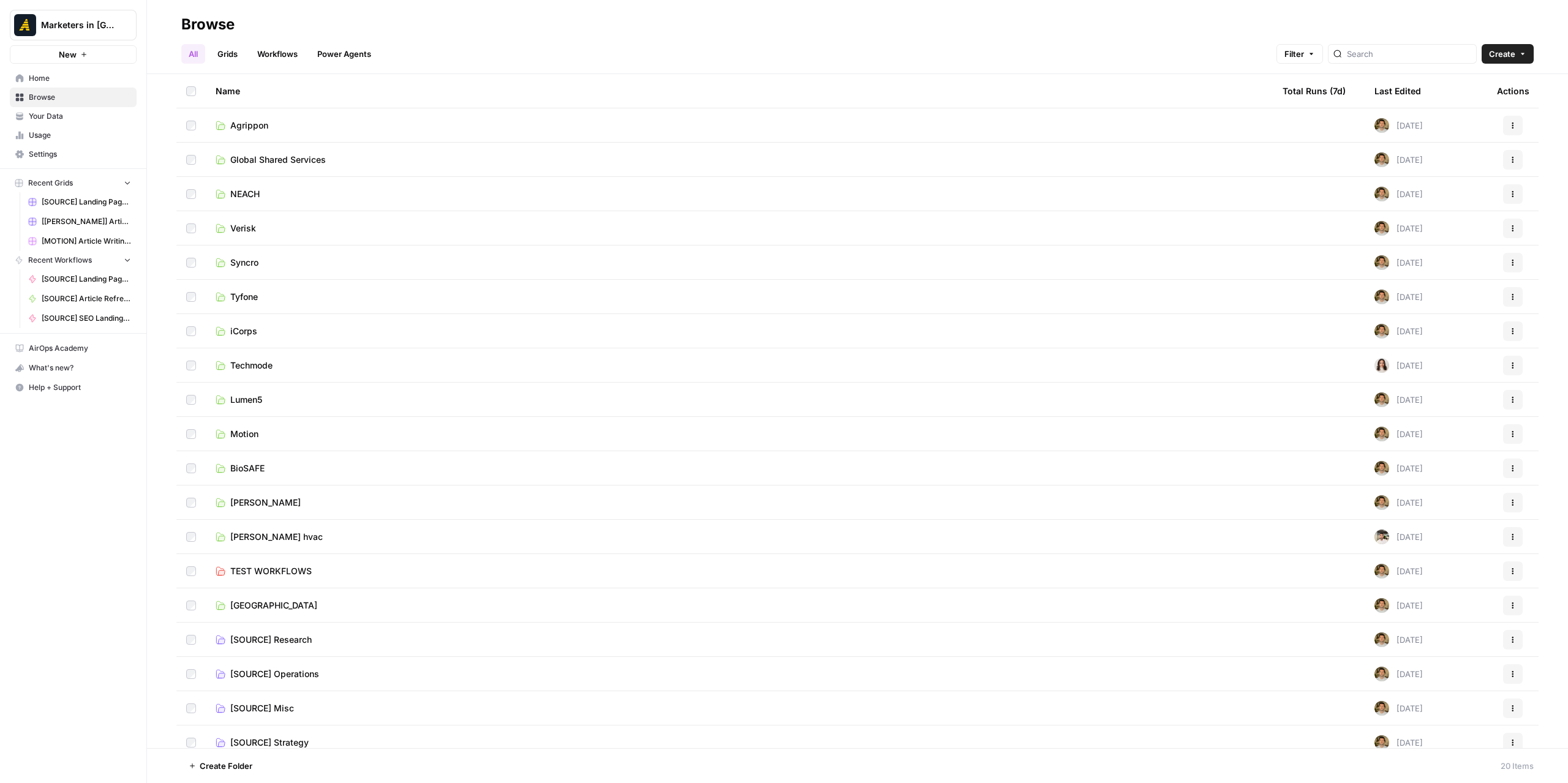
click at [265, 638] on span "[SOURCE] Research" at bounding box center [271, 639] width 81 height 12
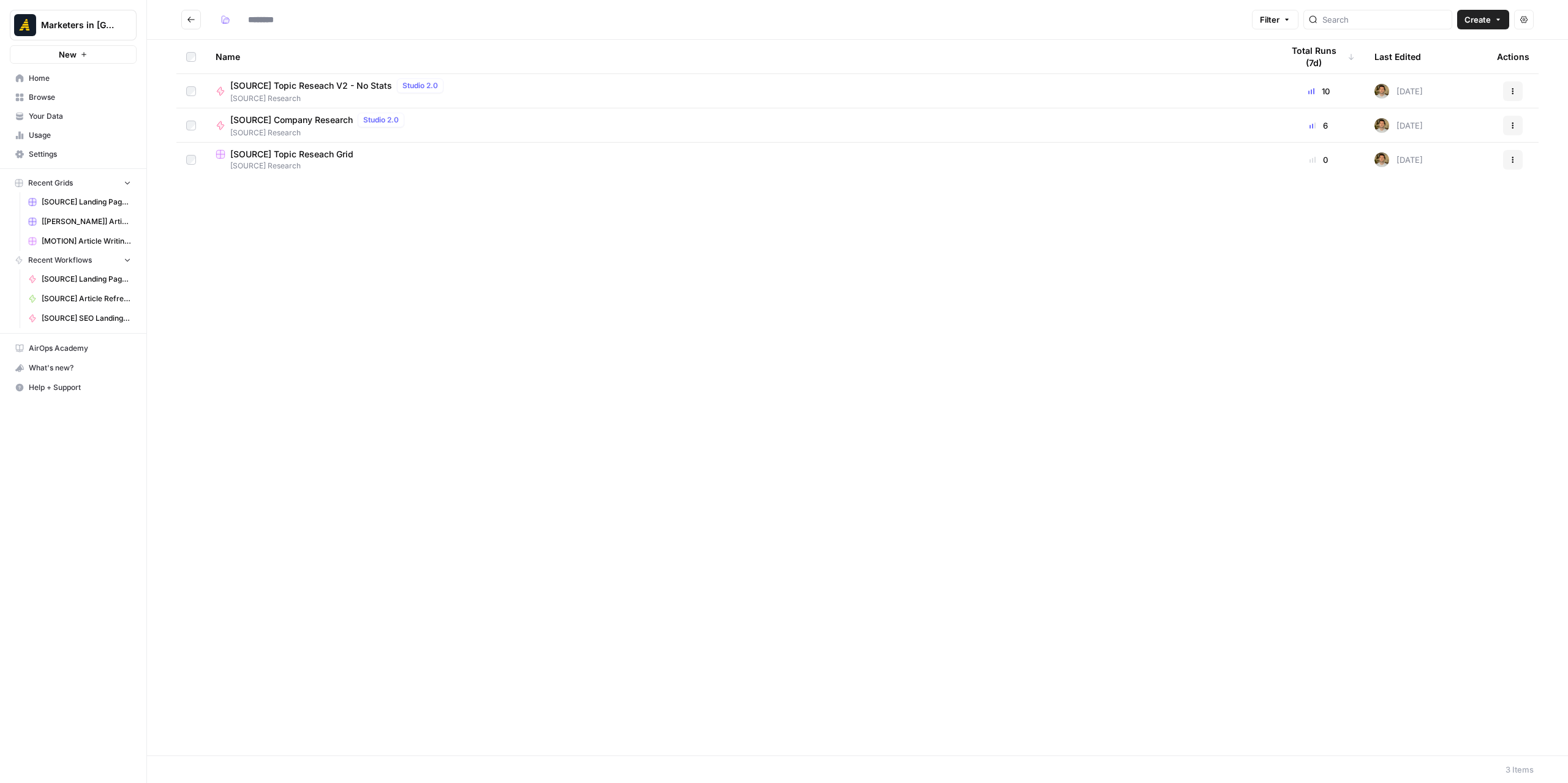
type input "**********"
click at [186, 20] on button "Go back" at bounding box center [191, 20] width 20 height 20
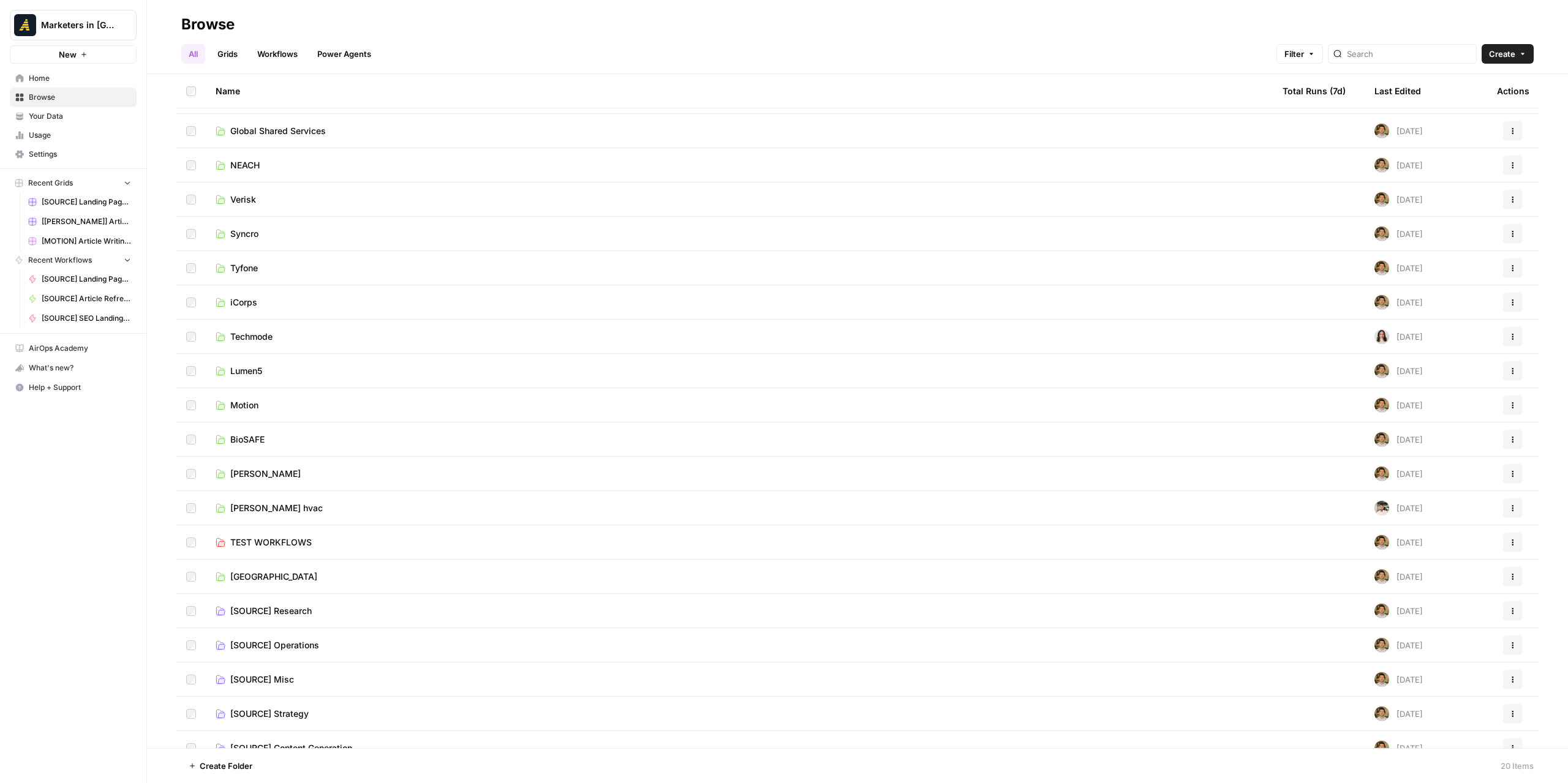
scroll to position [45, 0]
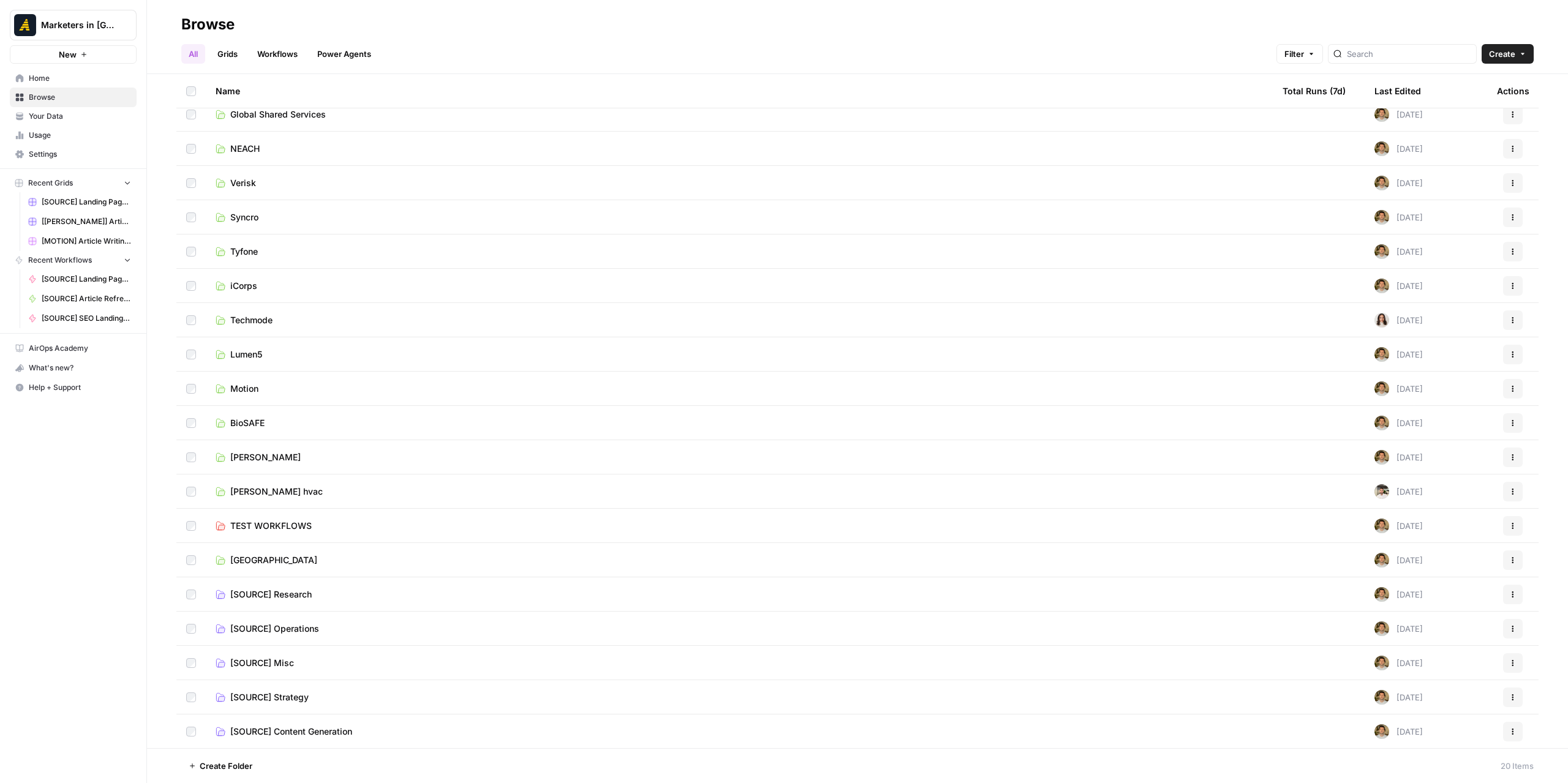
click at [282, 729] on span "[SOURCE] Content Generation" at bounding box center [292, 731] width 122 height 12
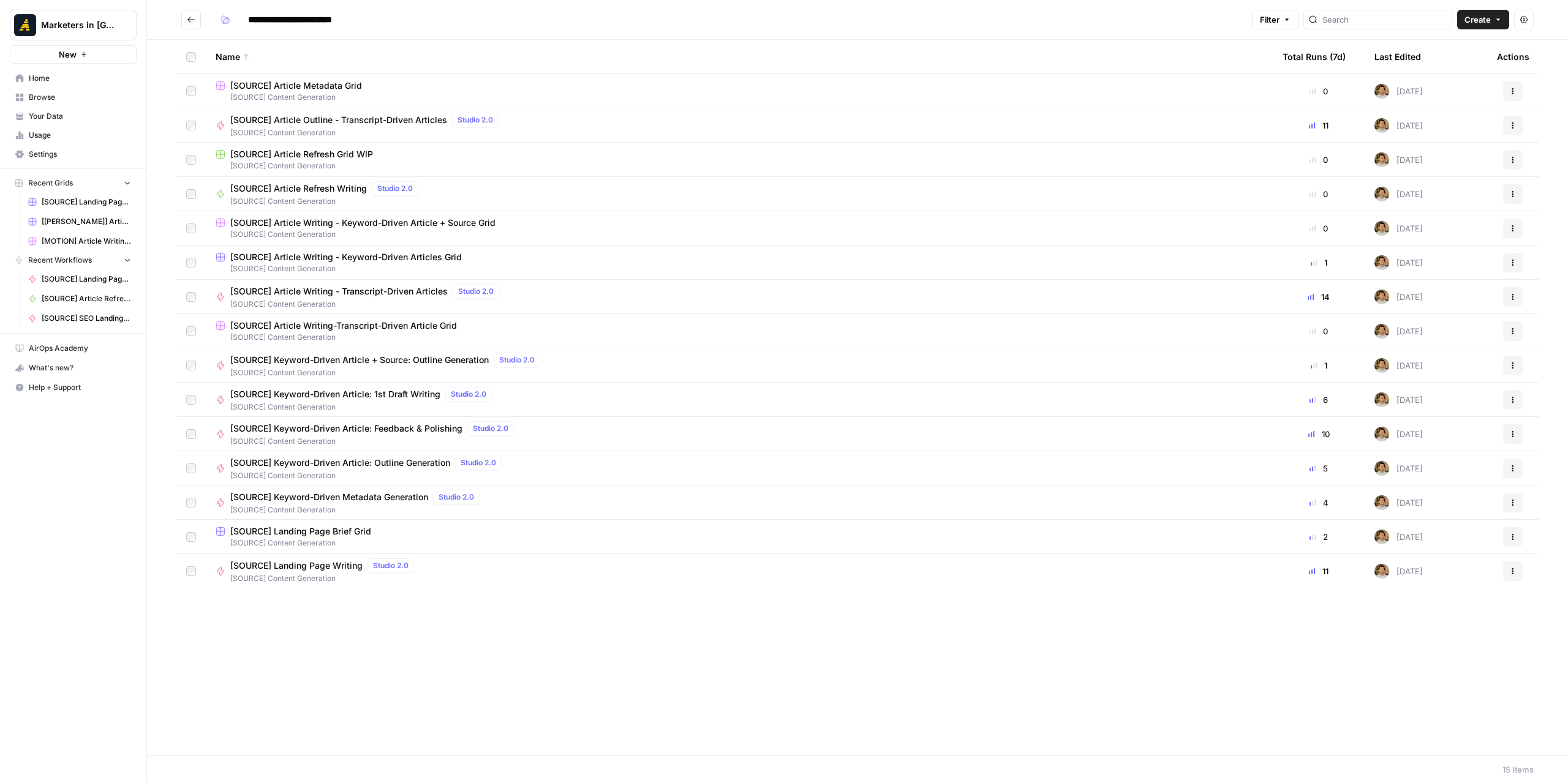
click at [265, 533] on span "[SOURCE] Landing Page Brief Grid" at bounding box center [301, 531] width 141 height 12
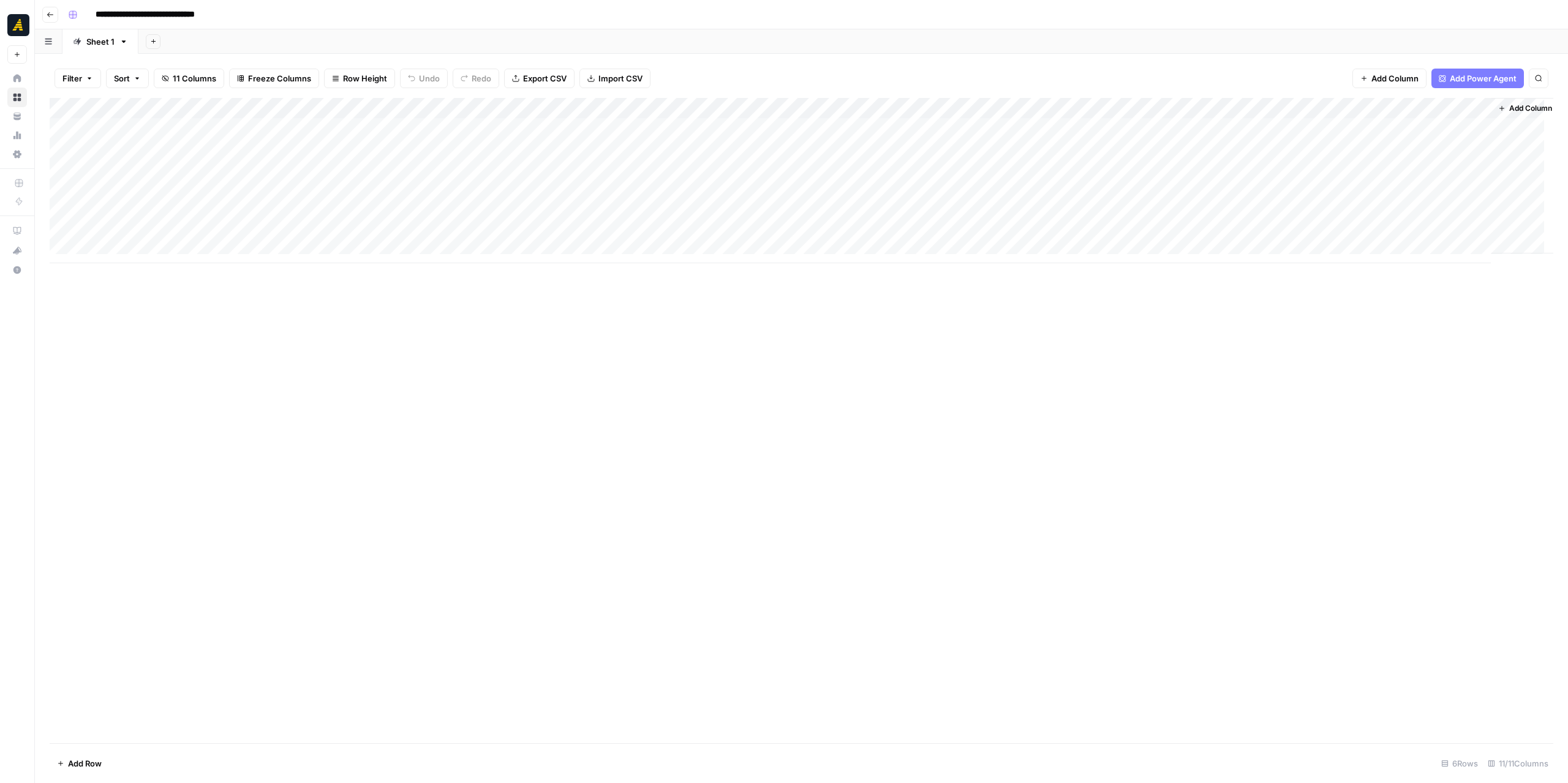
click at [51, 18] on icon "button" at bounding box center [50, 14] width 7 height 7
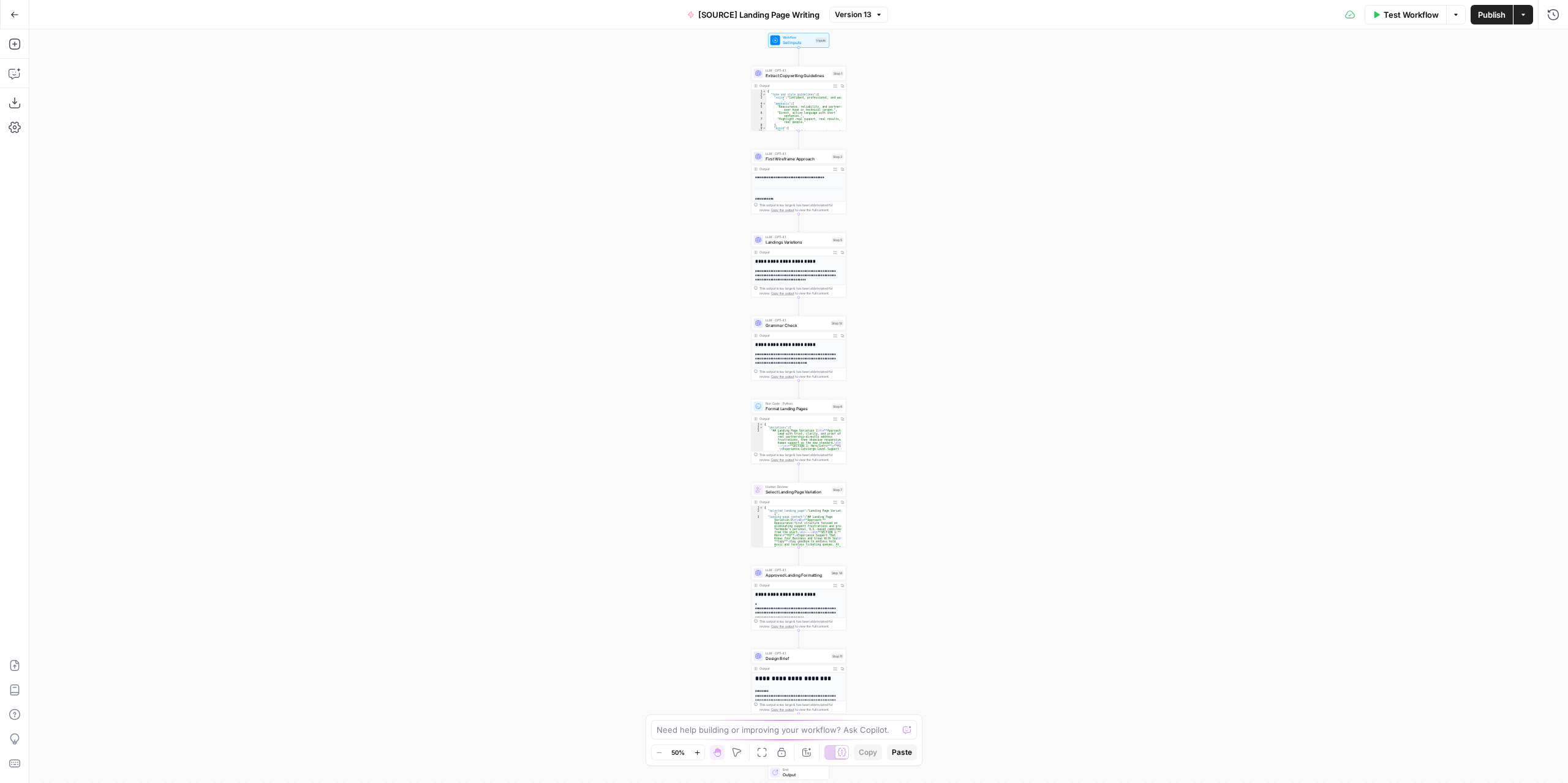
click at [17, 14] on icon "button" at bounding box center [14, 14] width 9 height 9
